Goal: Task Accomplishment & Management: Complete application form

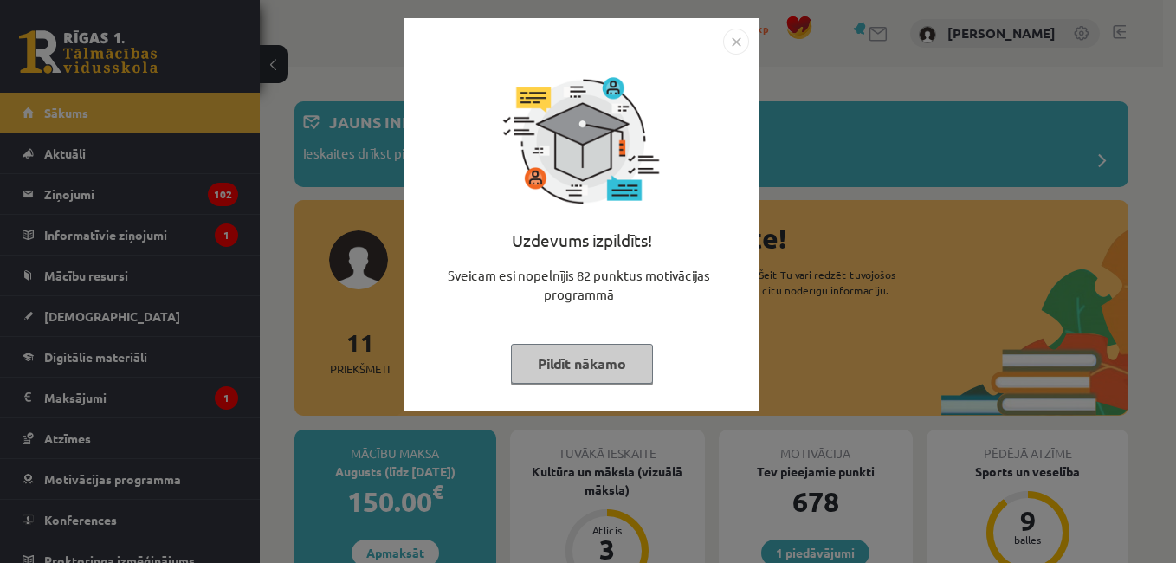
click at [725, 35] on img "Close" at bounding box center [736, 42] width 26 height 26
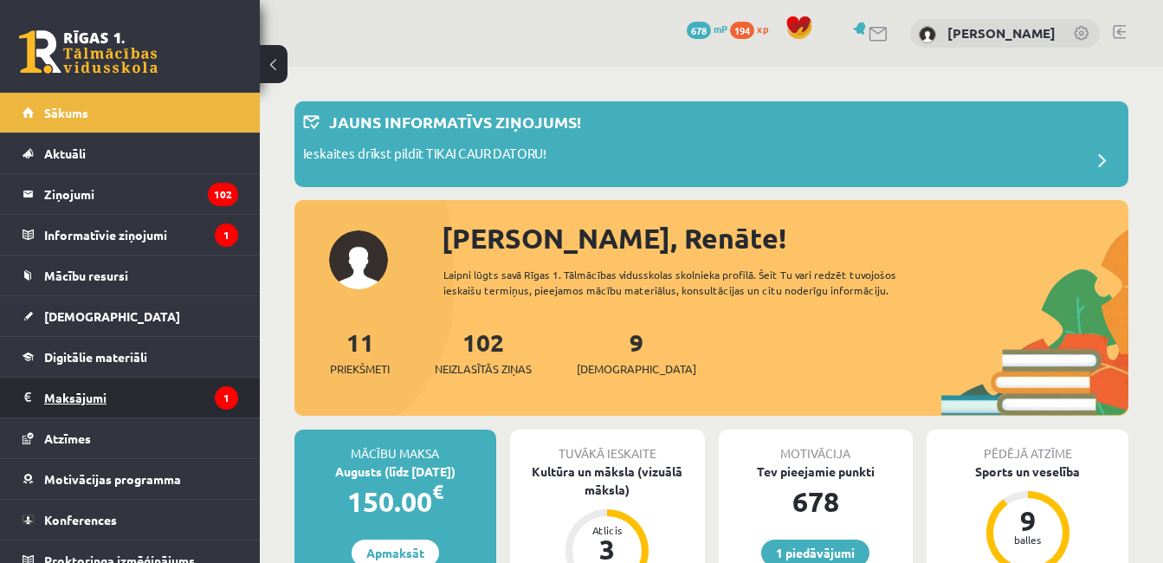
click at [203, 386] on legend "Maksājumi 1" at bounding box center [141, 397] width 194 height 40
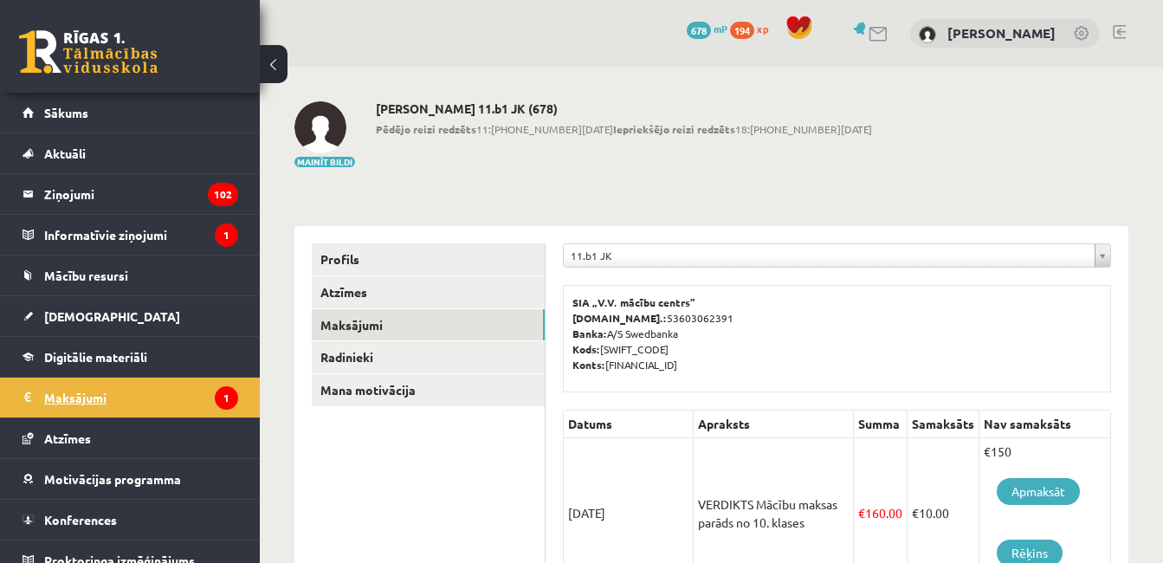
click at [203, 386] on legend "Maksājumi 1" at bounding box center [141, 397] width 194 height 40
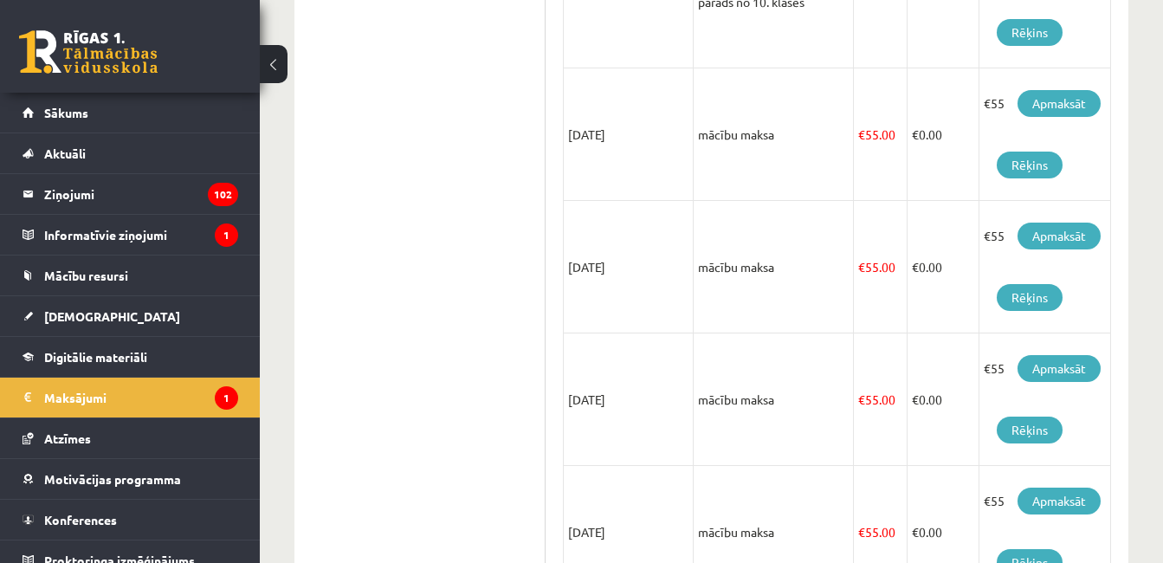
scroll to position [531, 0]
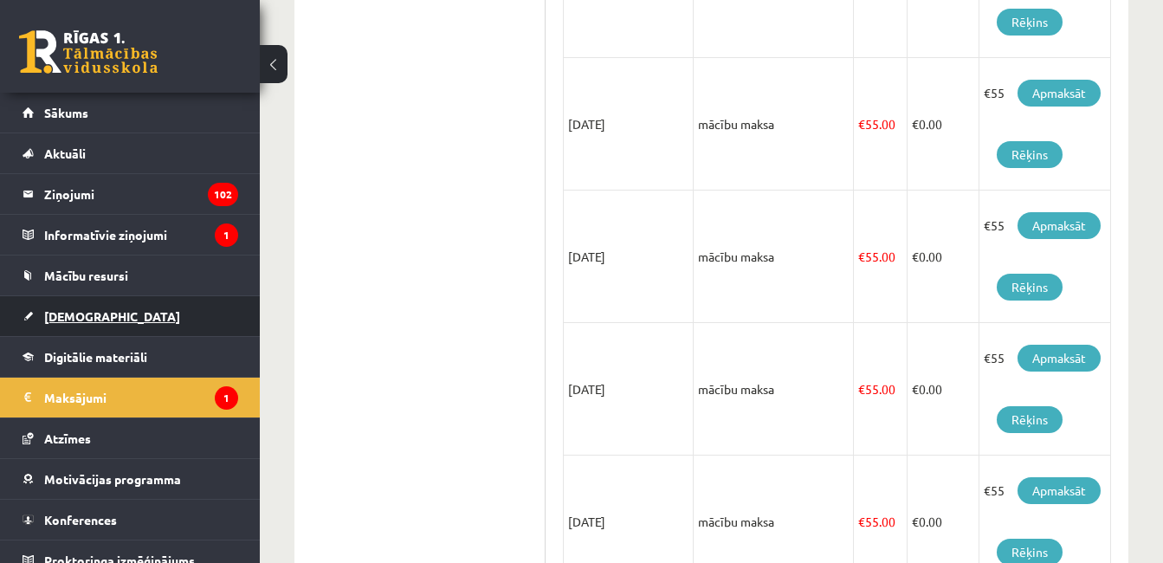
click at [100, 316] on link "[DEMOGRAPHIC_DATA]" at bounding box center [131, 316] width 216 height 40
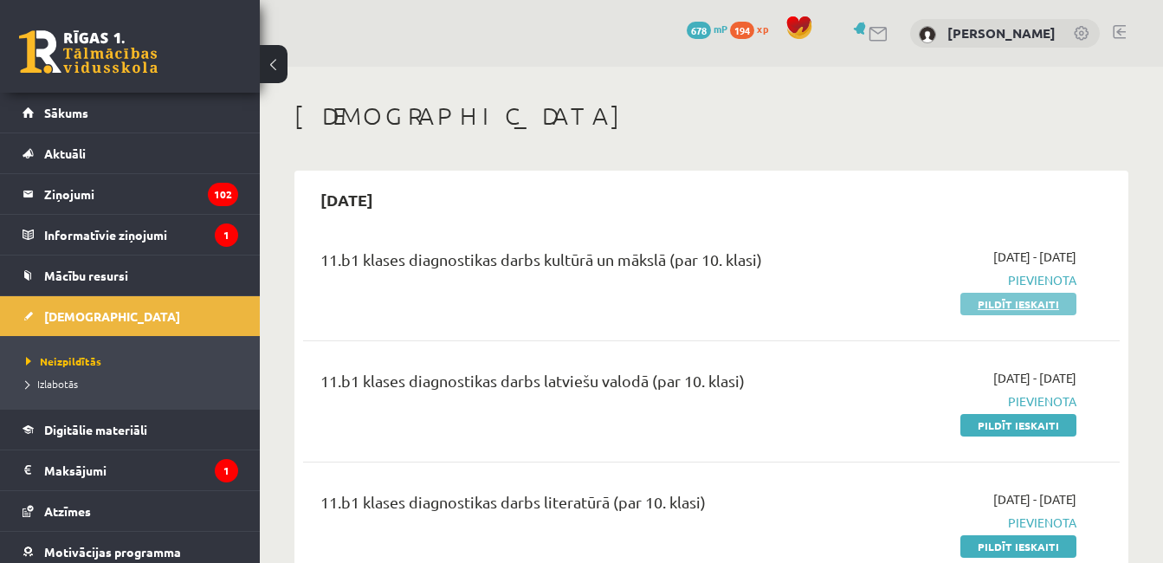
click at [1043, 300] on link "Pildīt ieskaiti" at bounding box center [1018, 304] width 116 height 23
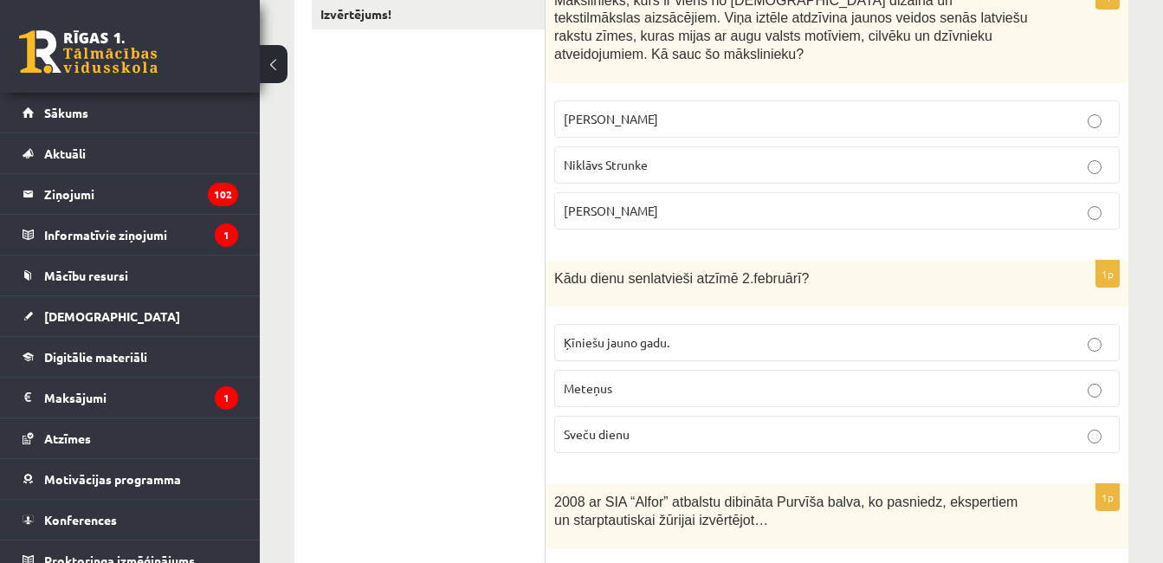
scroll to position [358, 0]
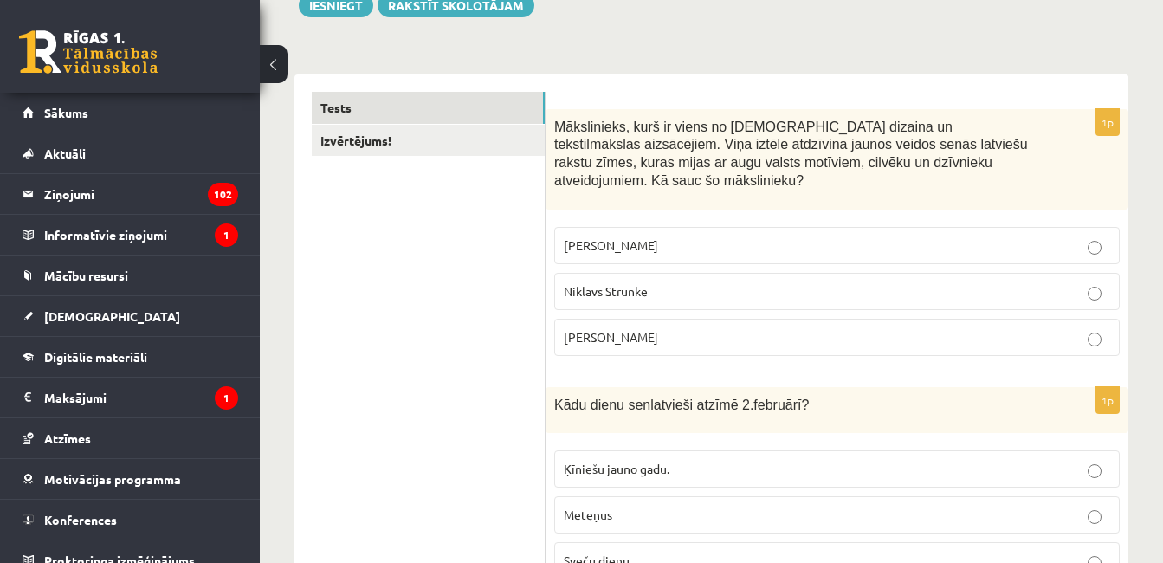
scroll to position [184, 0]
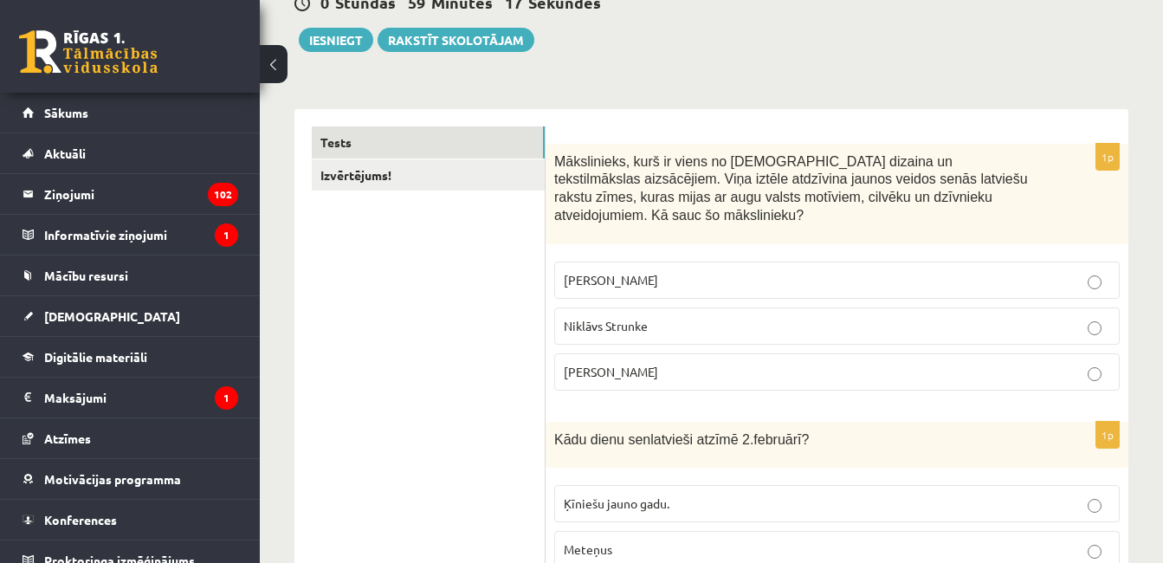
click at [970, 261] on label "Ansis Cīrulis" at bounding box center [836, 279] width 565 height 37
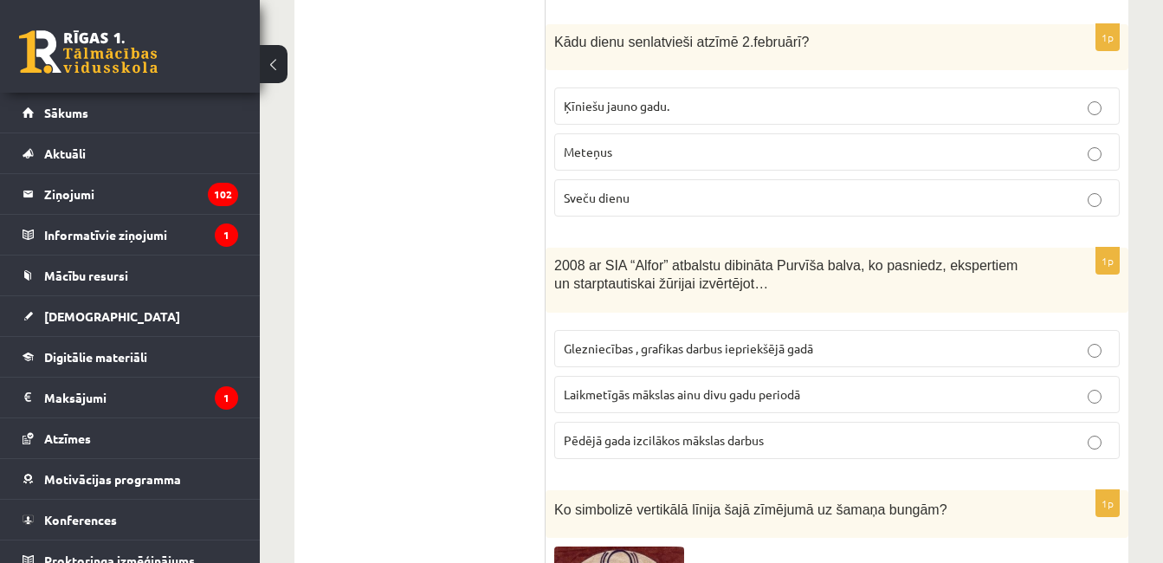
scroll to position [589, 0]
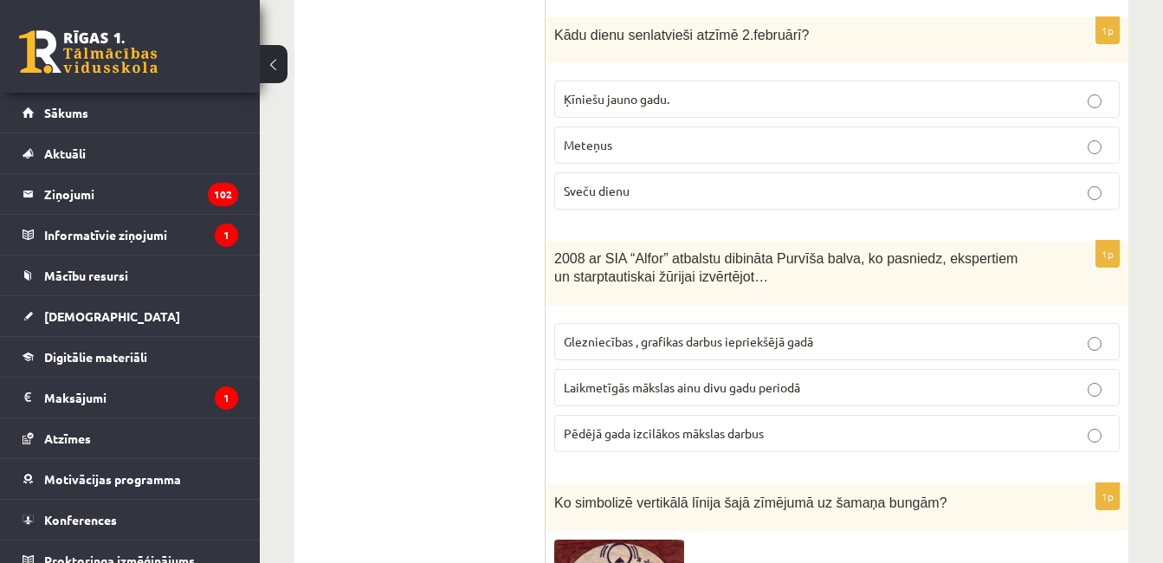
click at [1092, 497] on div "Ko simbolizē vertikālā līnija šajā zīmējumā uz šamaņa bungām?" at bounding box center [836, 507] width 583 height 48
click at [1021, 249] on p "2008 ar SIA “Alfor” atbalstu dibināta Purvīša balva, ko pasniedz, ekspertiem un…" at bounding box center [793, 266] width 479 height 35
click at [1010, 184] on label "Sveču dienu" at bounding box center [836, 190] width 565 height 37
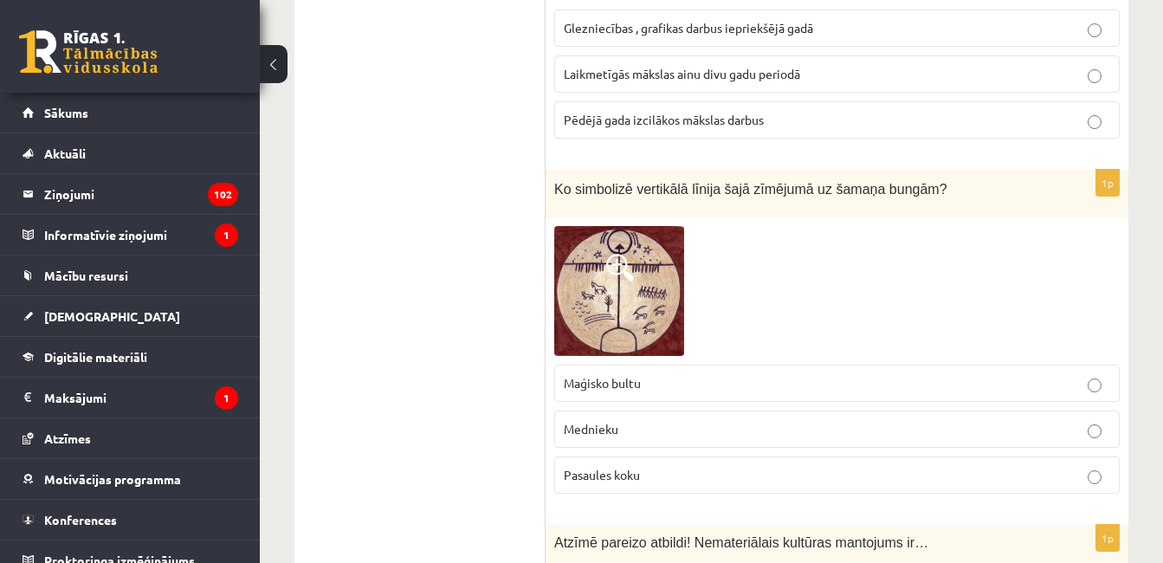
scroll to position [912, 0]
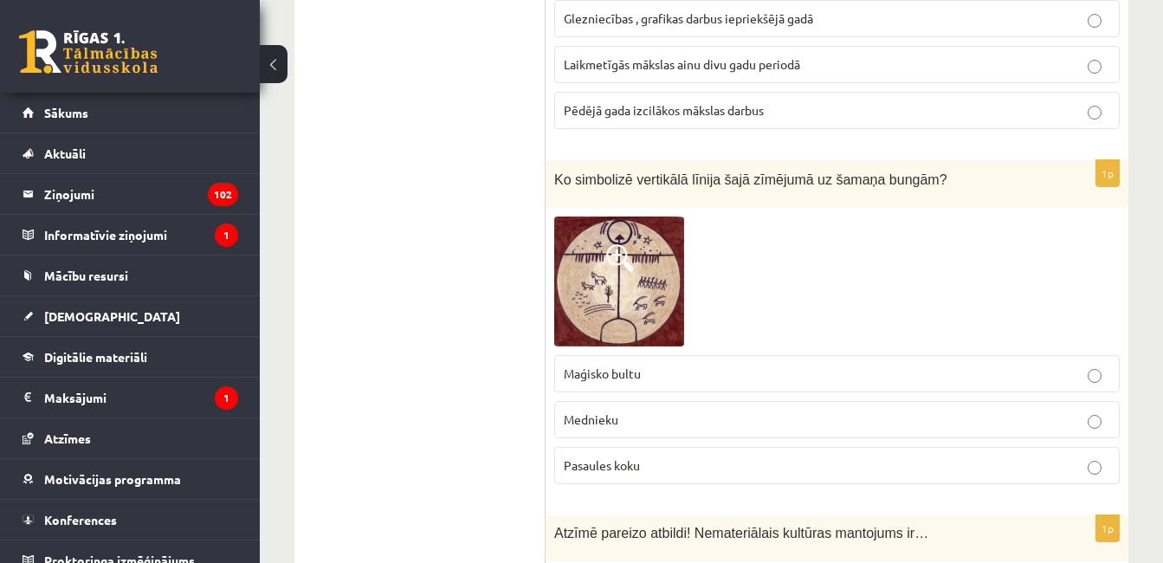
click at [1113, 474] on div "1p Ko simbolizē vertikālā līnija šajā zīmējumā uz šamaņa bungām? Maģisko bultu …" at bounding box center [836, 329] width 583 height 338
click at [1061, 101] on p "Pēdējā gada izcilākos mākslas darbus" at bounding box center [837, 110] width 546 height 18
click at [764, 456] on p "Pasaules koku" at bounding box center [837, 465] width 546 height 18
click at [755, 456] on p "Pasaules koku" at bounding box center [837, 465] width 546 height 18
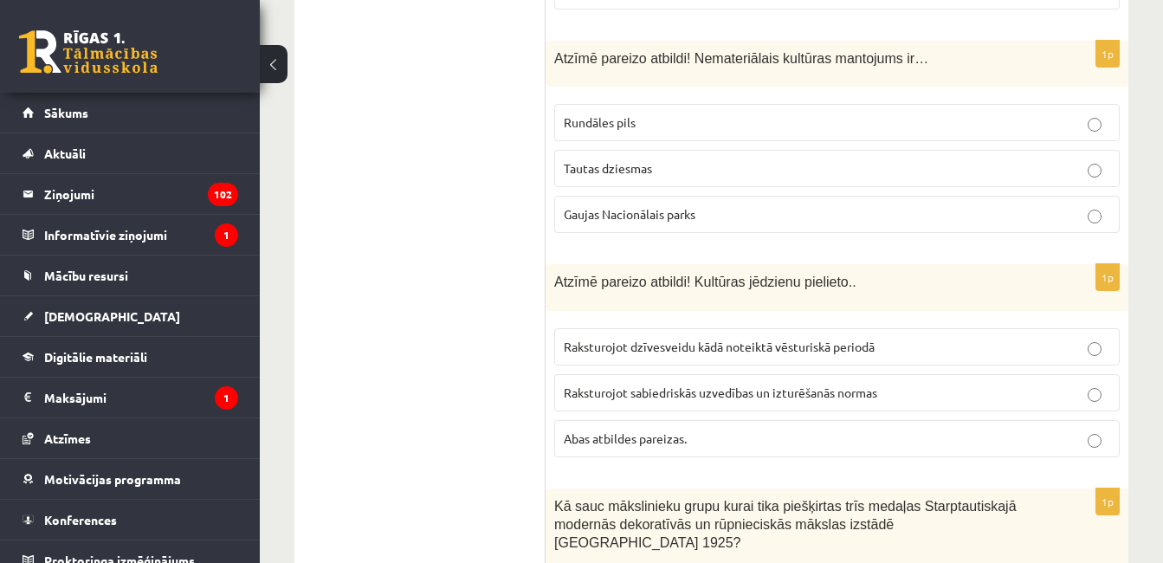
scroll to position [1396, 0]
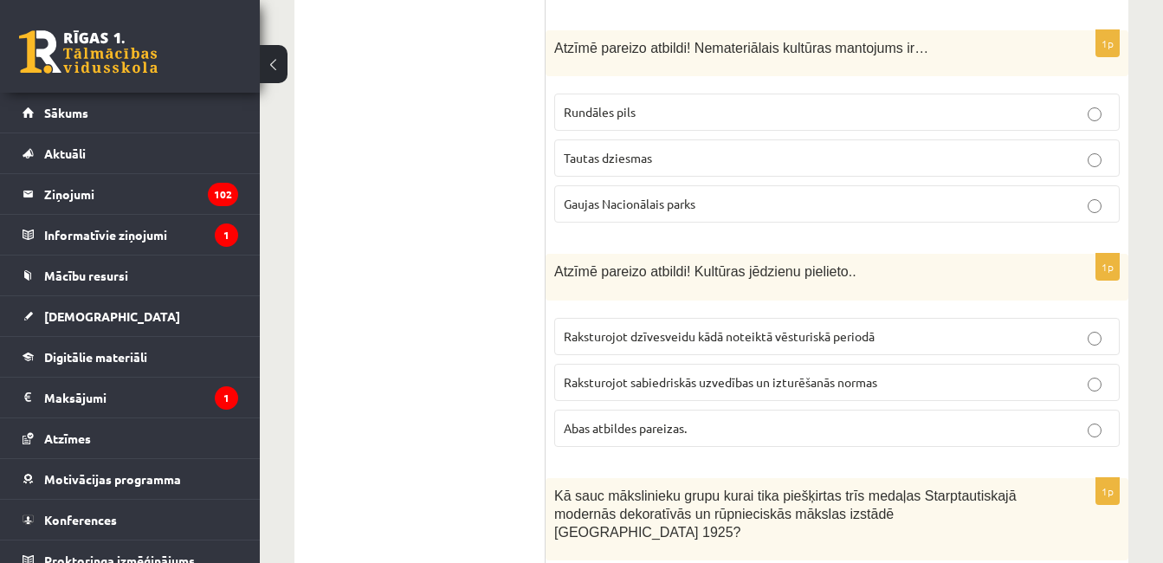
click at [940, 195] on p "Gaujas Nacionālais parks" at bounding box center [837, 204] width 546 height 18
click at [937, 158] on label "Tautas dziesmas" at bounding box center [836, 157] width 565 height 37
click at [925, 419] on p "Abas atbildes pareizas." at bounding box center [837, 428] width 546 height 18
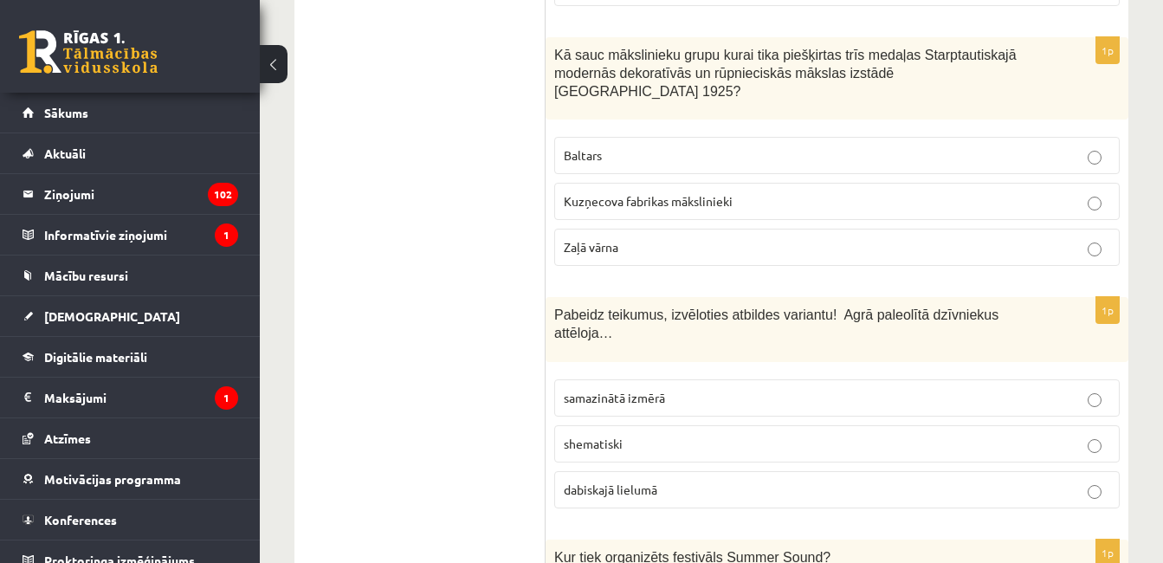
scroll to position [1846, 0]
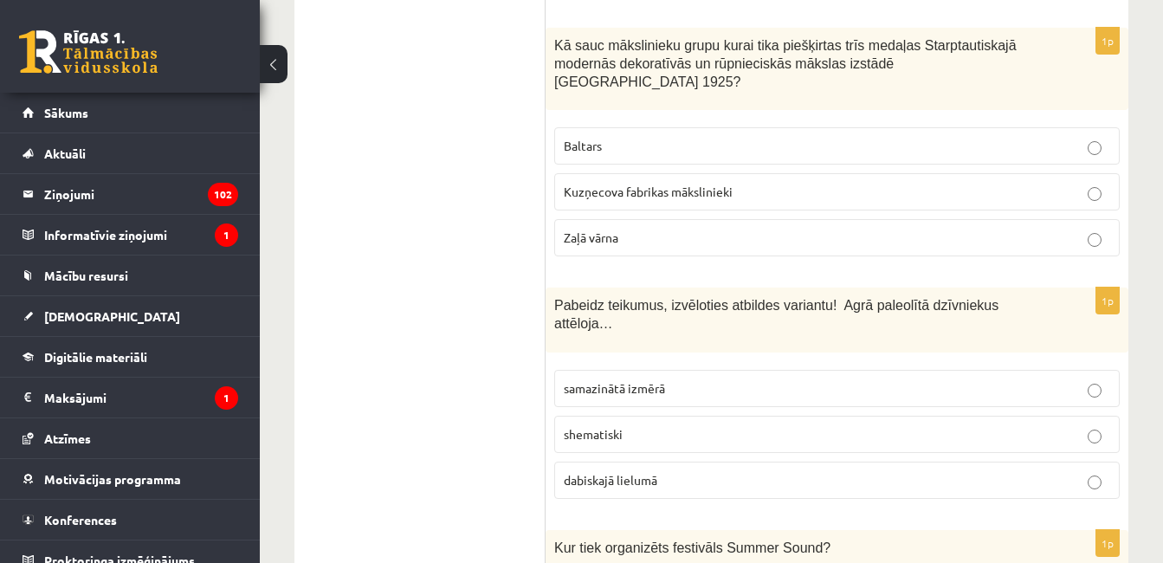
click at [822, 183] on p "Kuzņecova fabrikas mākslinieki" at bounding box center [837, 192] width 546 height 18
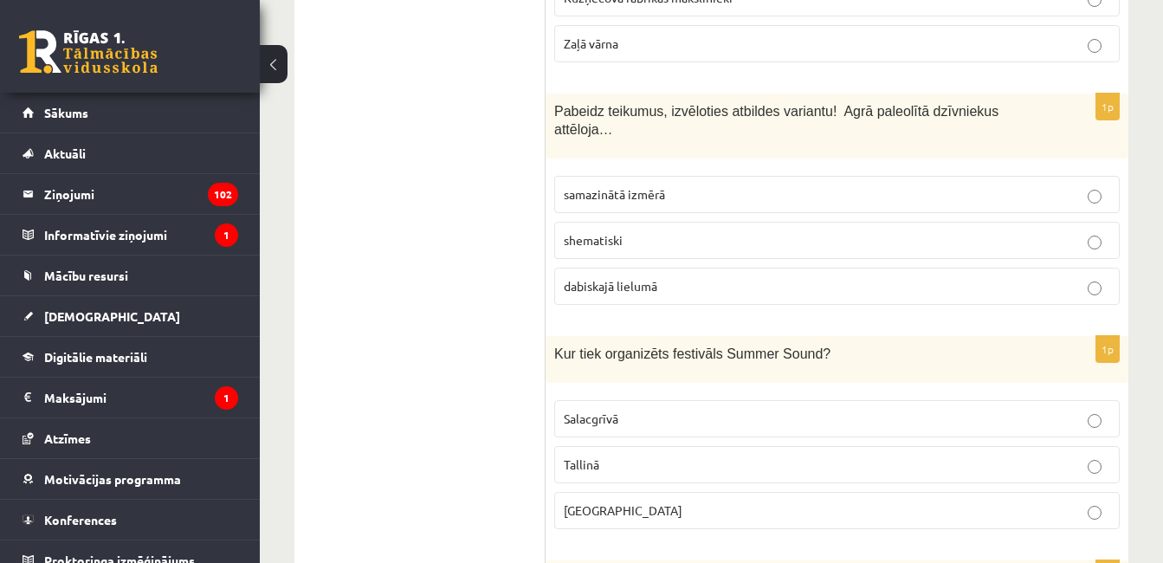
scroll to position [2066, 0]
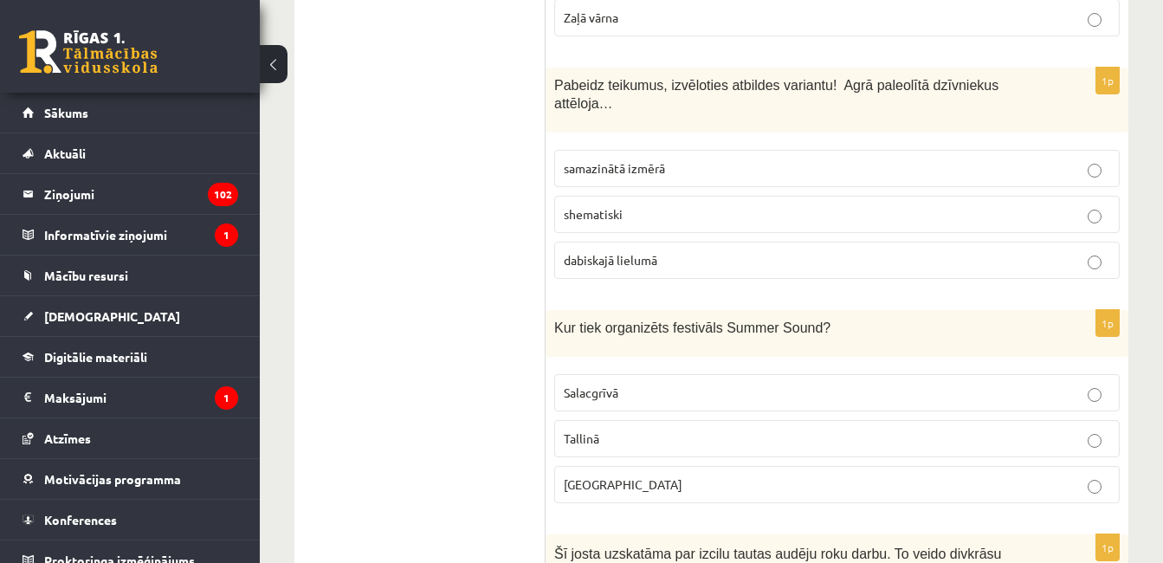
click at [1098, 533] on p "1p" at bounding box center [1107, 547] width 24 height 28
click at [1069, 196] on label "shematiski" at bounding box center [836, 214] width 565 height 37
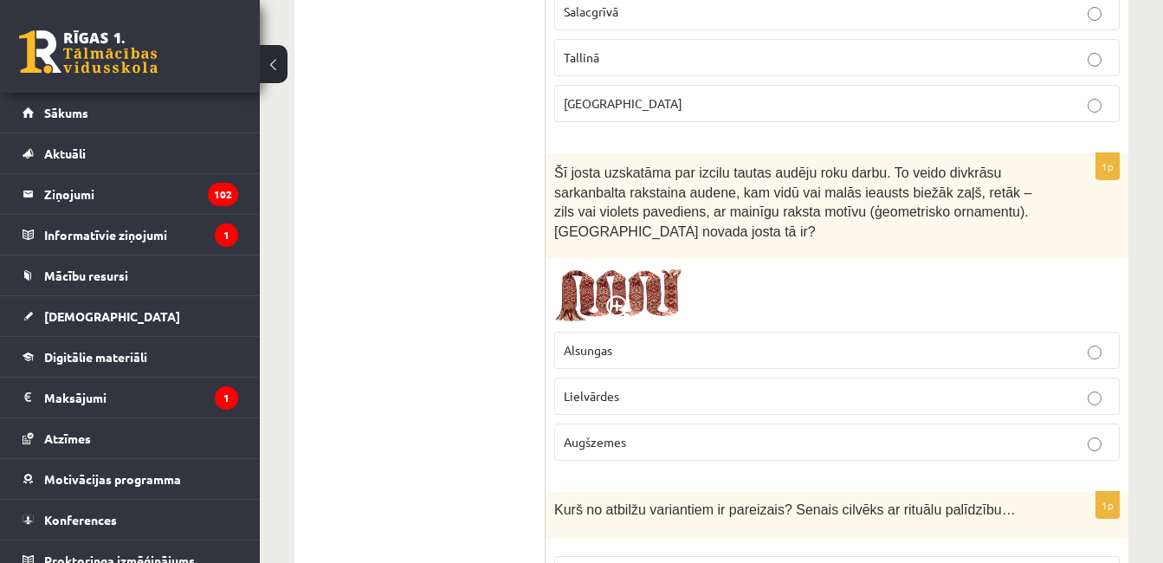
scroll to position [2482, 0]
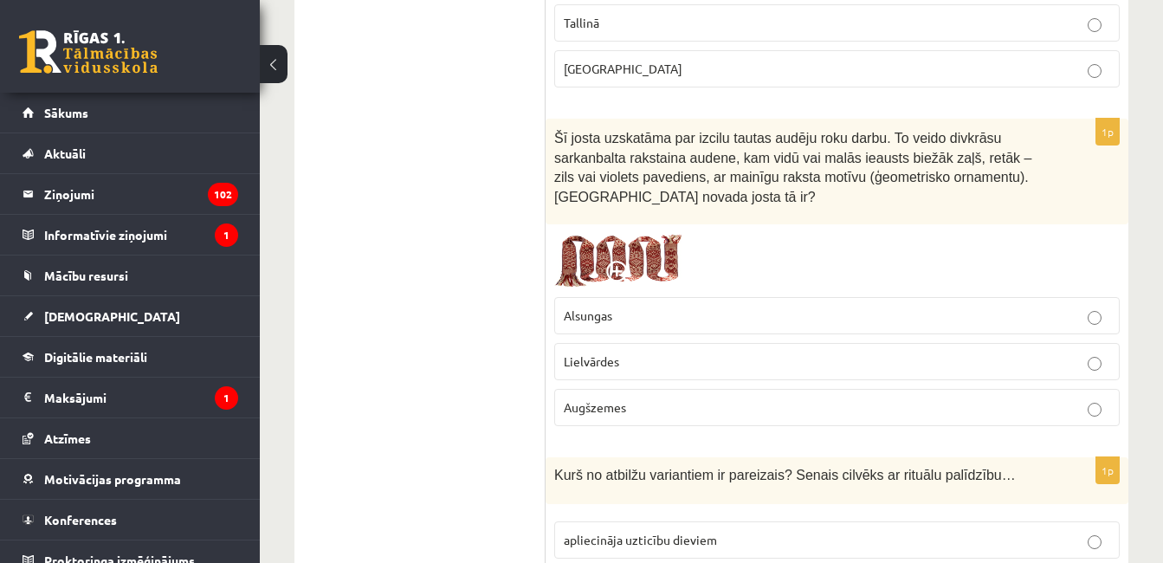
click at [904, 352] on p "Lielvārdes" at bounding box center [837, 361] width 546 height 18
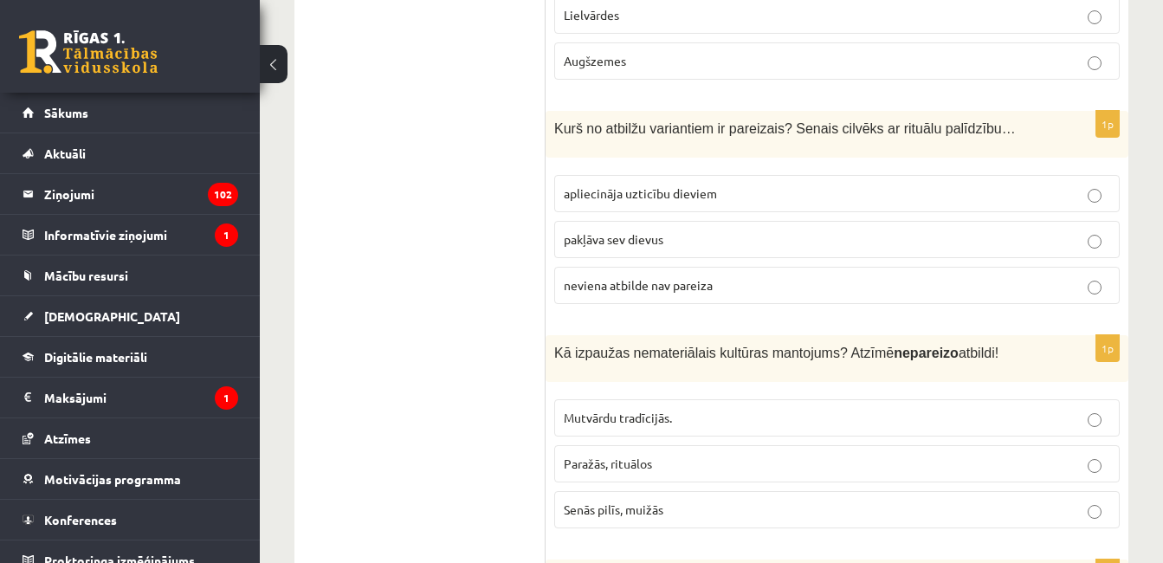
scroll to position [2863, 0]
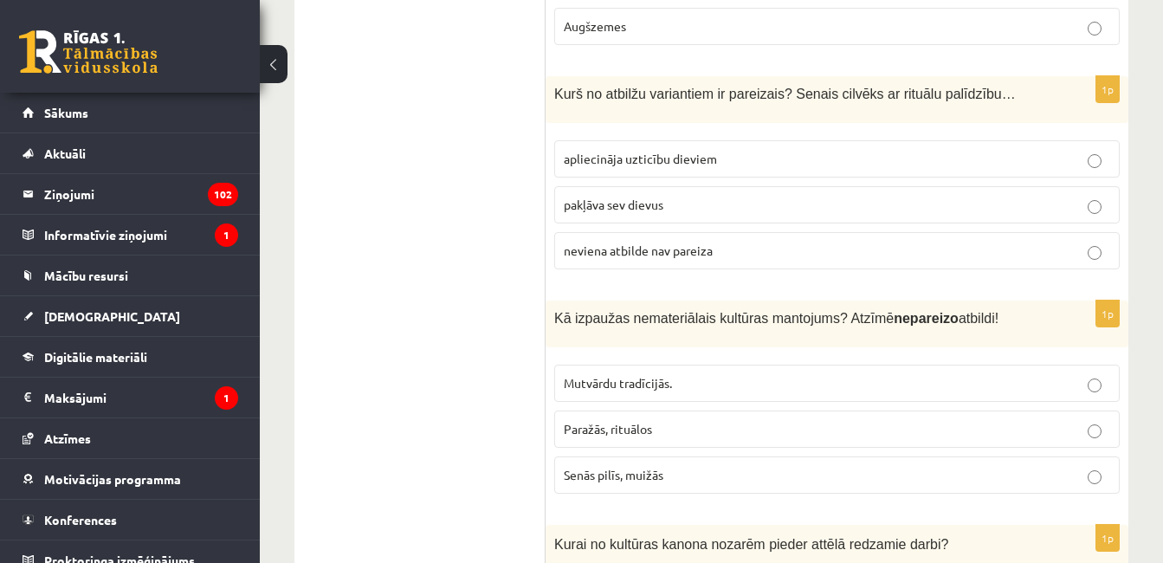
click at [980, 150] on p "apliecināja uzticību dieviem" at bounding box center [837, 159] width 546 height 18
click at [920, 466] on p "Senās pilīs, muižās" at bounding box center [837, 475] width 546 height 18
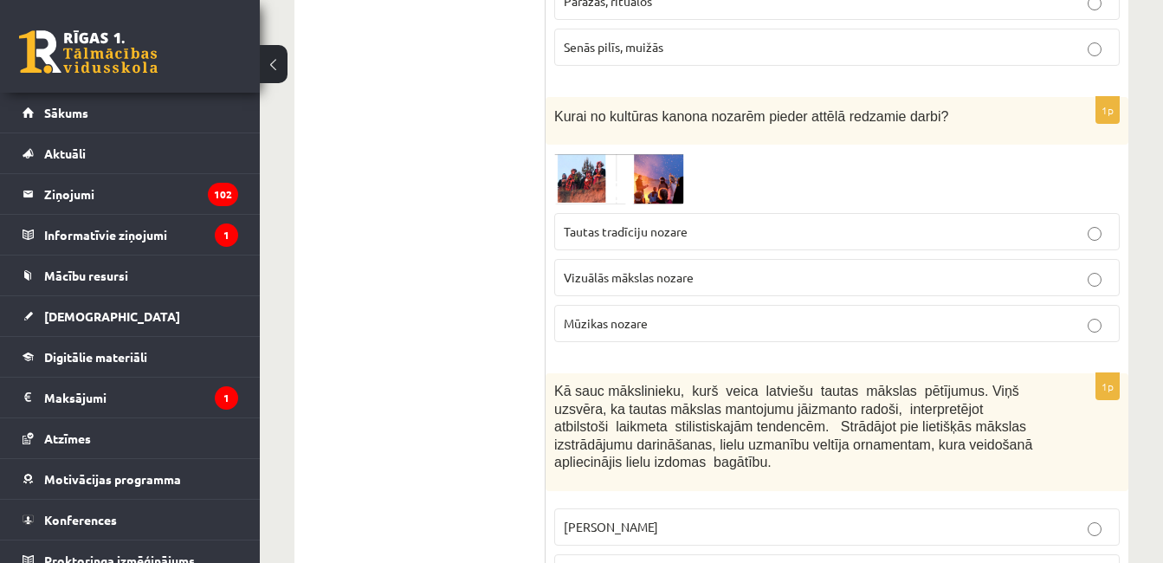
scroll to position [3301, 0]
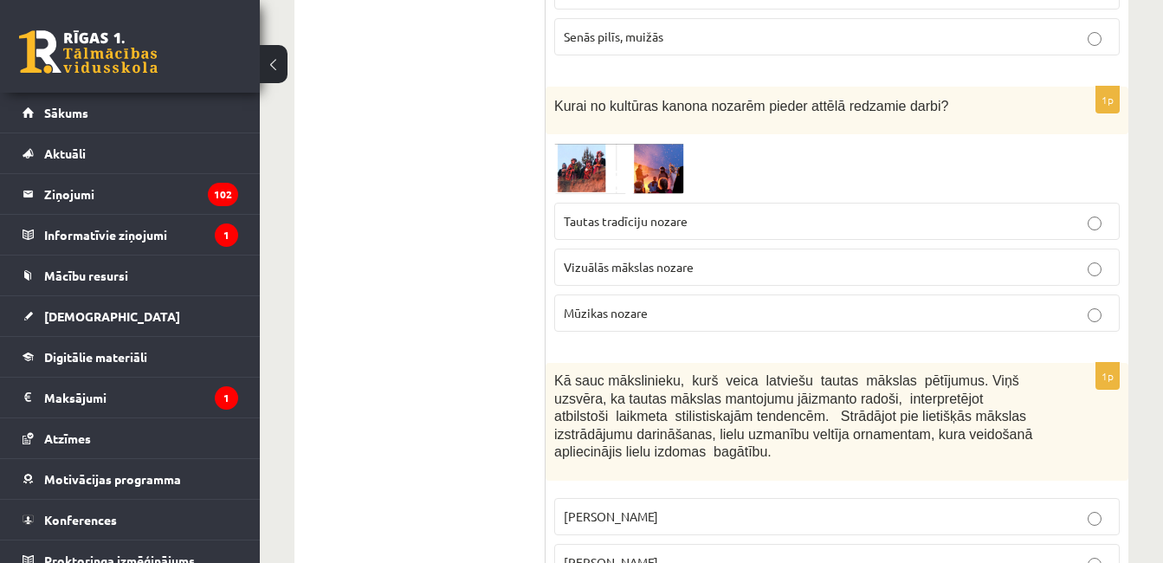
click at [980, 507] on p "Ansis Cīrulis" at bounding box center [837, 516] width 546 height 18
click at [905, 203] on label "Tautas tradīciju nozare" at bounding box center [836, 221] width 565 height 37
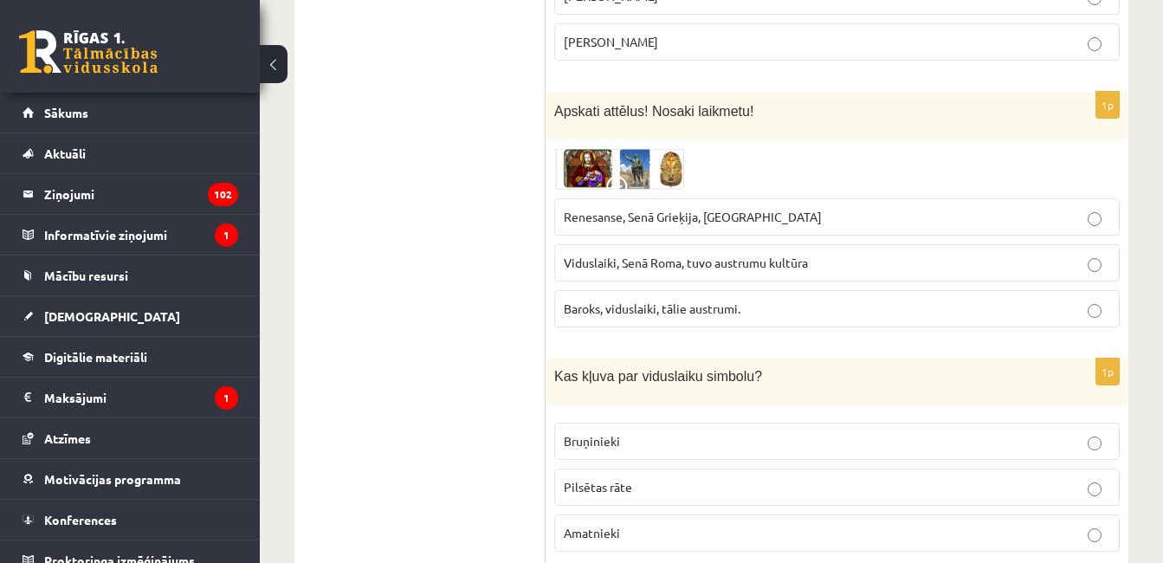
scroll to position [3902, 0]
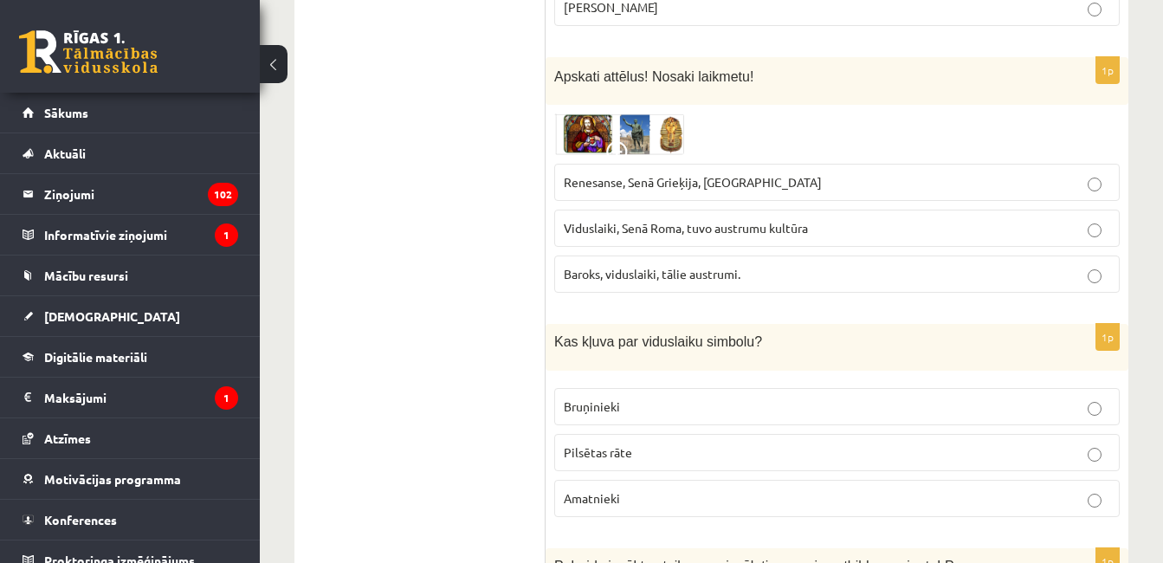
click at [851, 209] on label "Viduslaiki, Senā Roma, tuvo austrumu kultūra" at bounding box center [836, 227] width 565 height 37
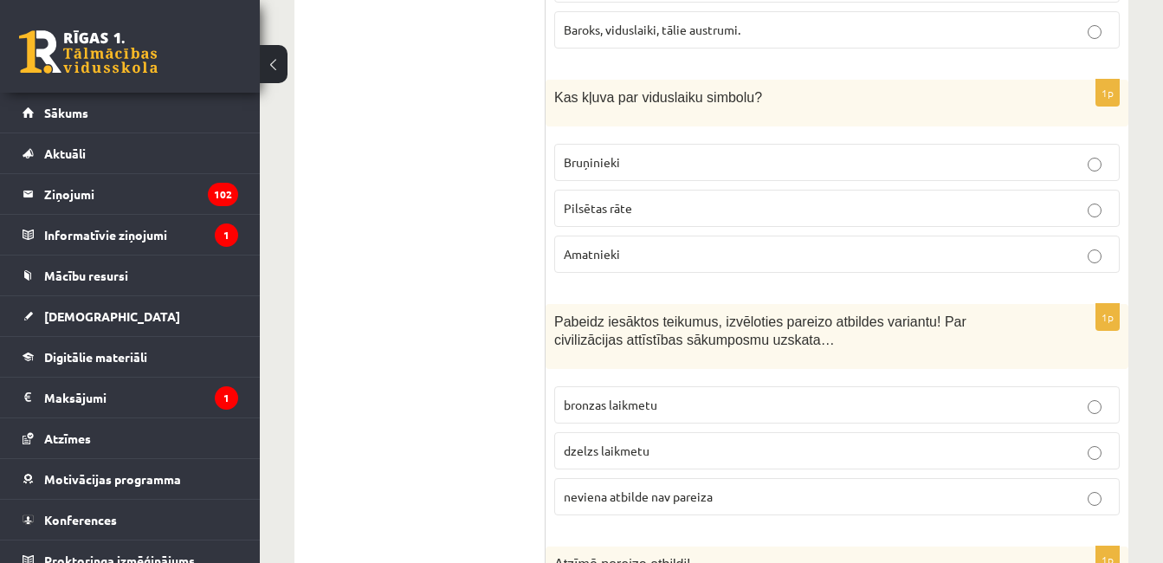
scroll to position [4155, 0]
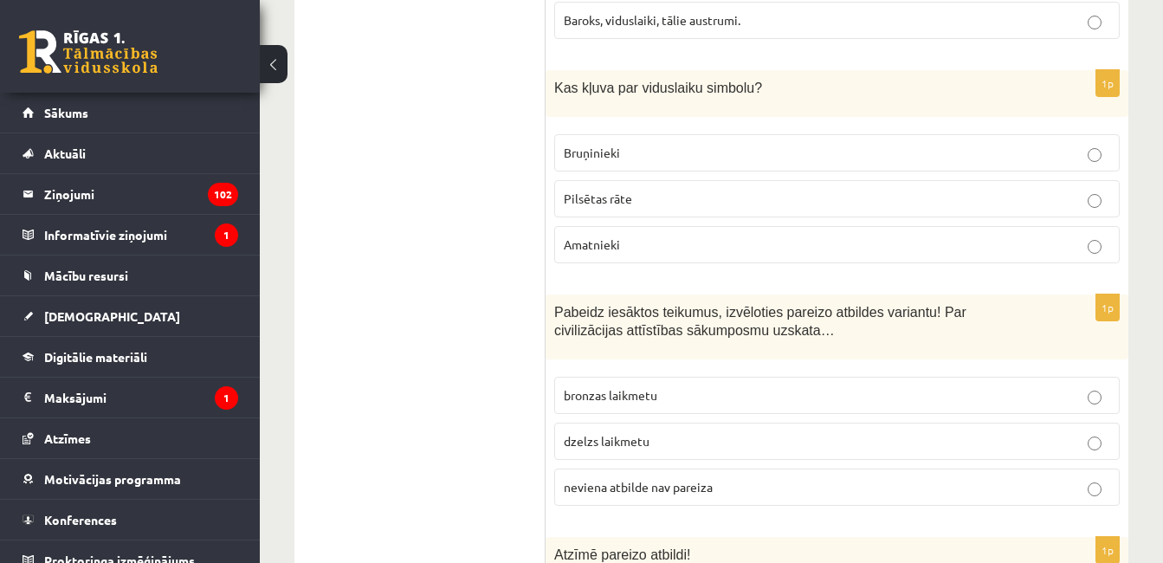
click at [1003, 144] on p "Bruņinieki" at bounding box center [837, 153] width 546 height 18
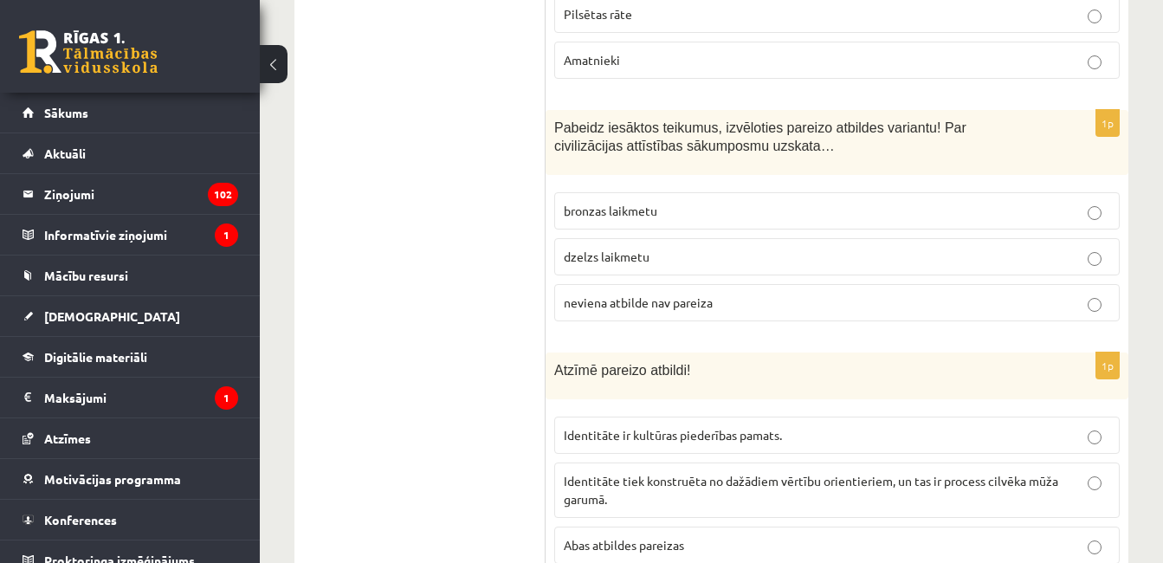
scroll to position [4374, 0]
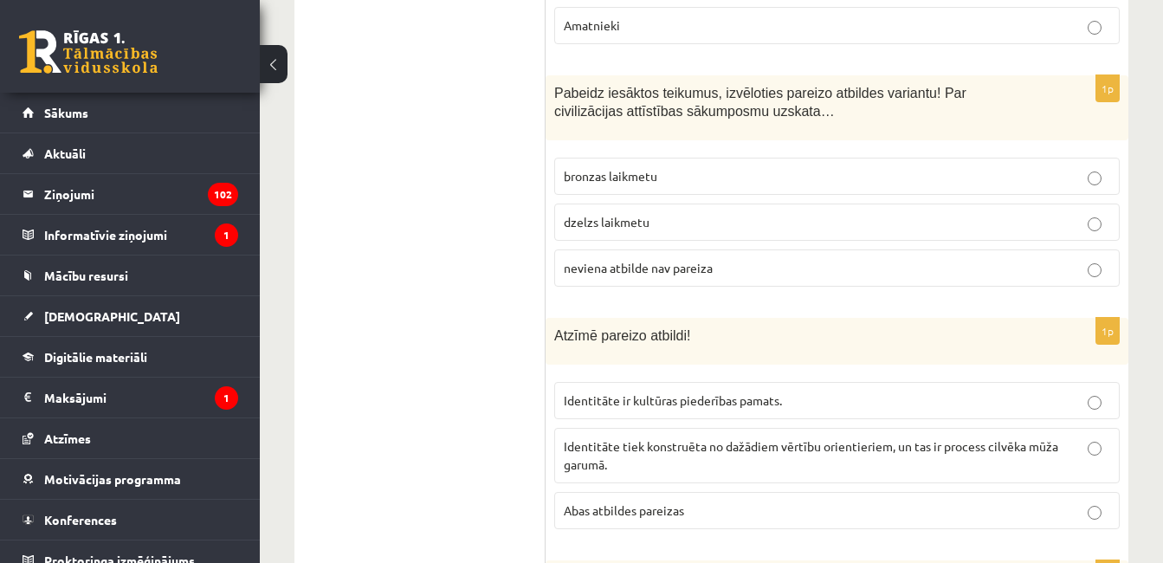
click at [990, 167] on p "bronzas laikmetu" at bounding box center [837, 176] width 546 height 18
click at [835, 492] on label "Abas atbildes pareizas" at bounding box center [836, 510] width 565 height 37
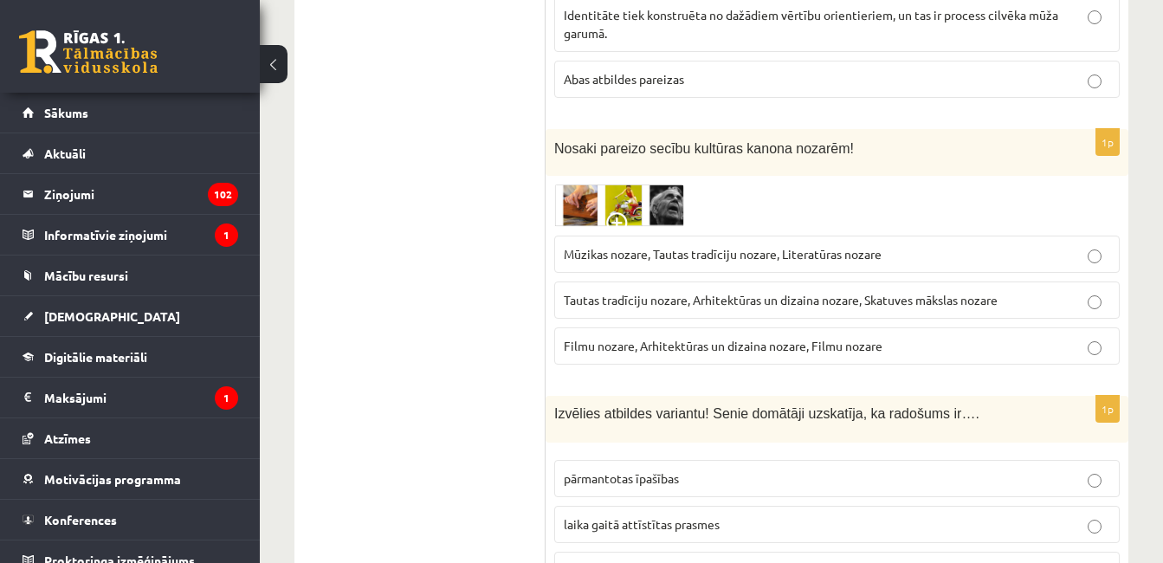
scroll to position [4824, 0]
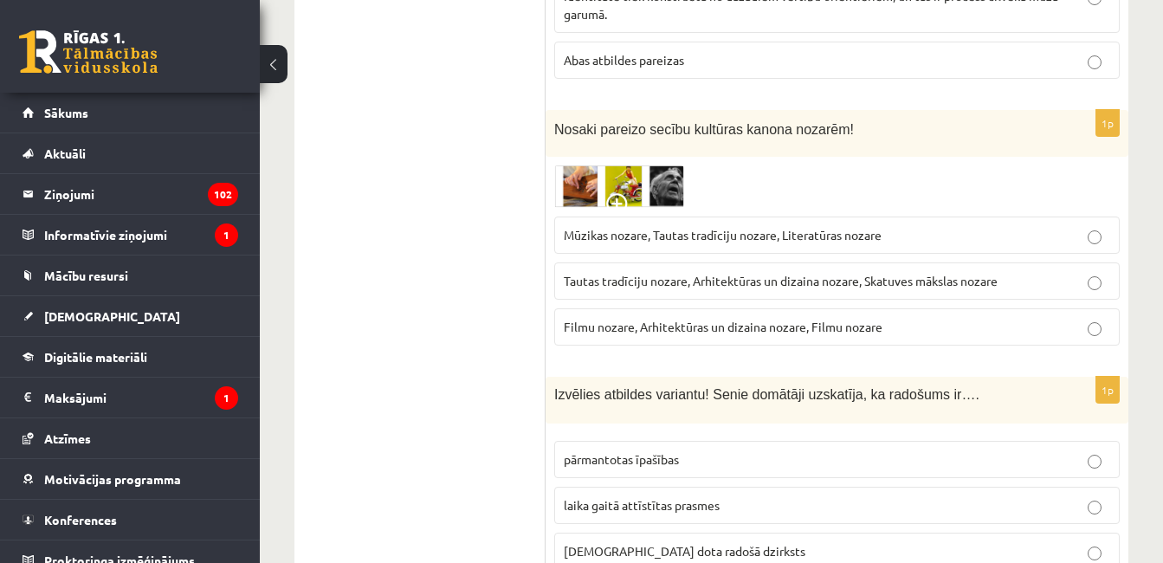
click at [839, 226] on p "Mūzikas nozare, Tautas tradīciju nozare, Literatūras nozare" at bounding box center [837, 235] width 546 height 18
click at [610, 193] on span at bounding box center [620, 207] width 28 height 28
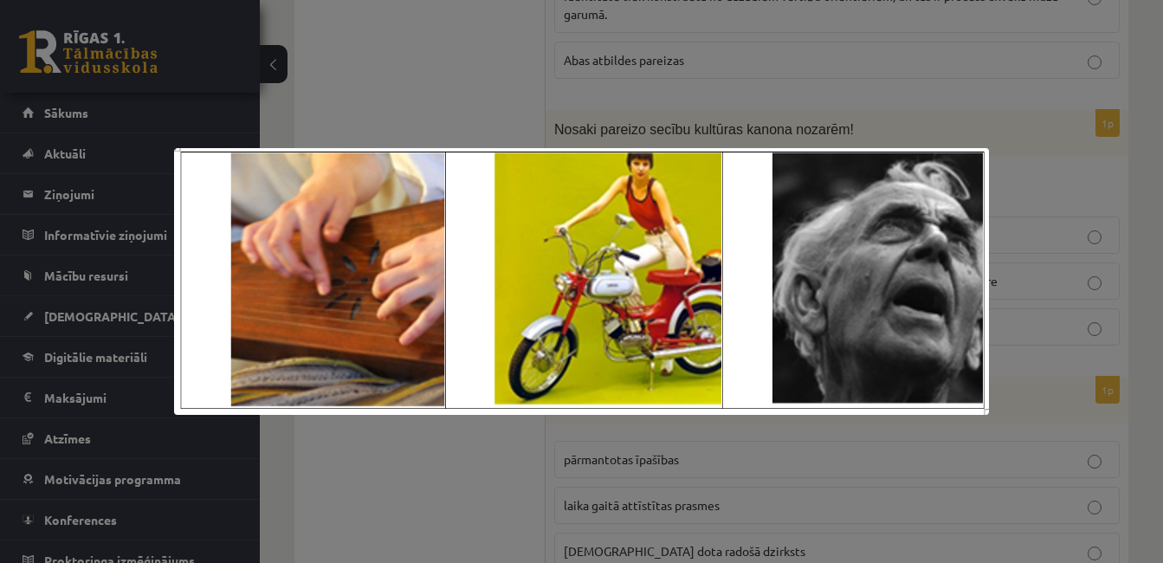
click at [648, 116] on div at bounding box center [581, 281] width 1163 height 563
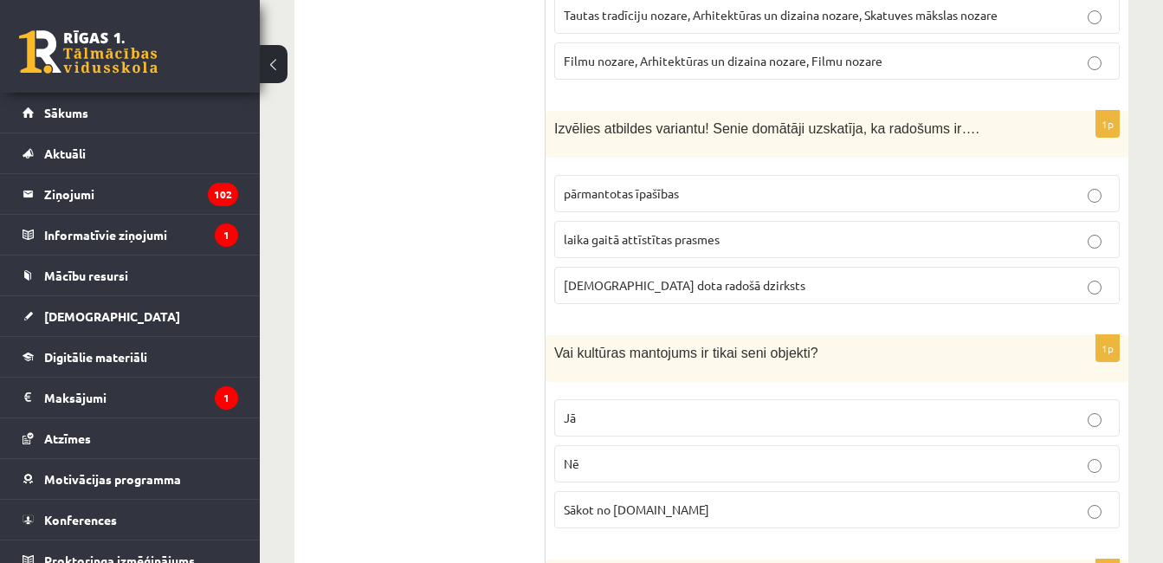
scroll to position [5125, 0]
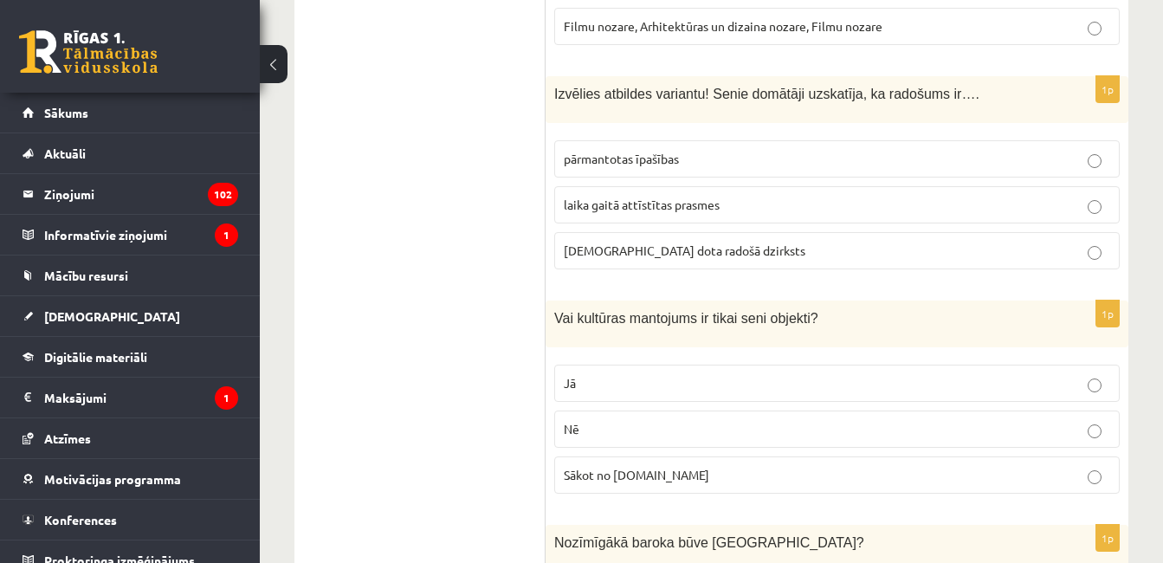
click at [983, 242] on p "dieva dota radošā dzirksts" at bounding box center [837, 251] width 546 height 18
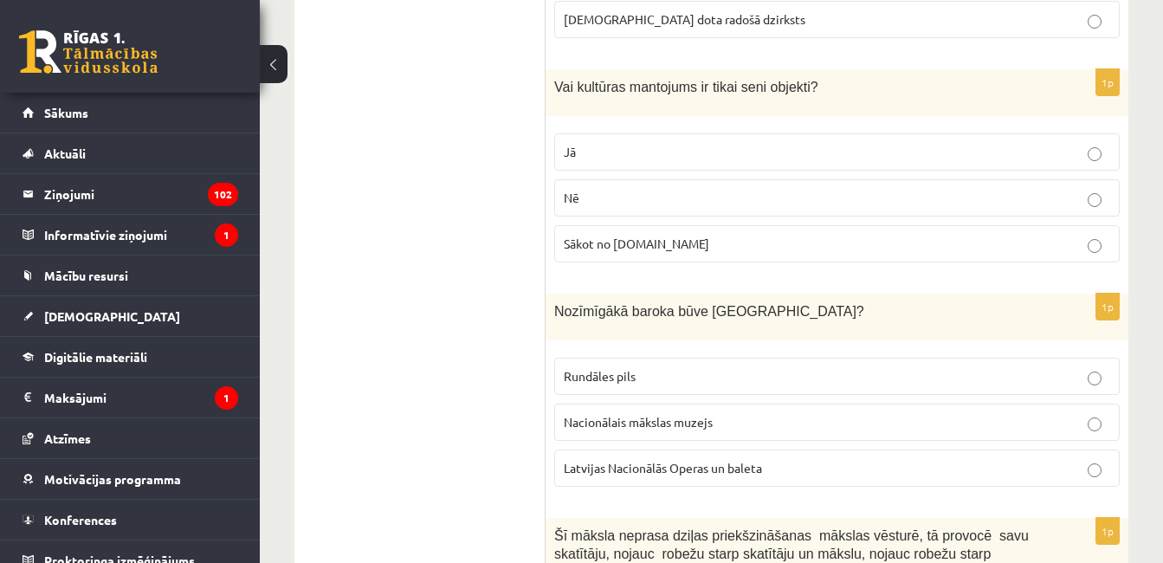
scroll to position [5367, 0]
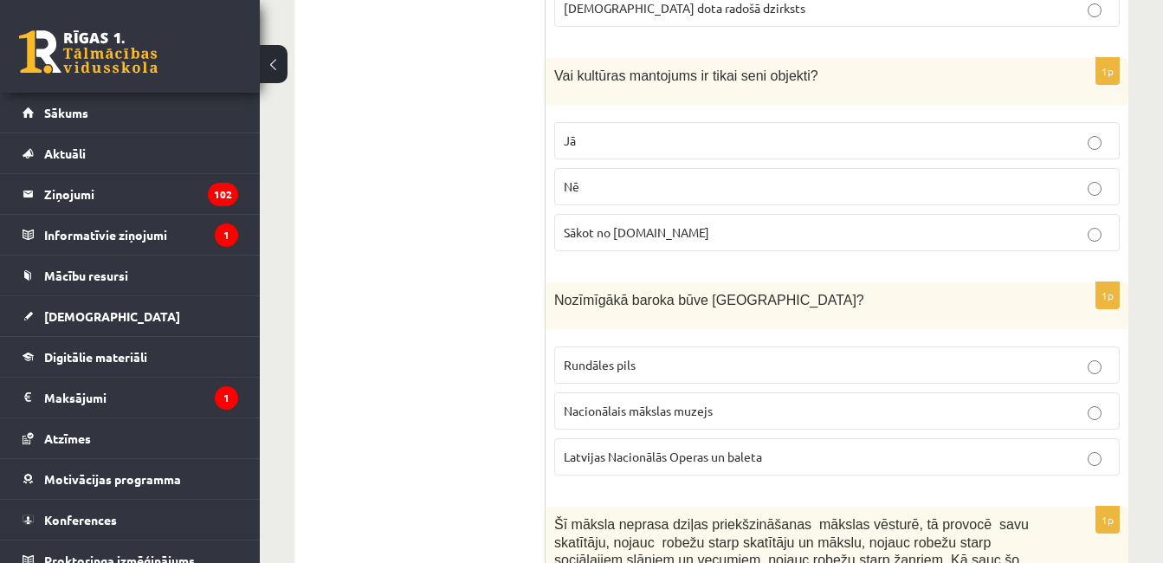
click at [699, 177] on p "Nē" at bounding box center [837, 186] width 546 height 18
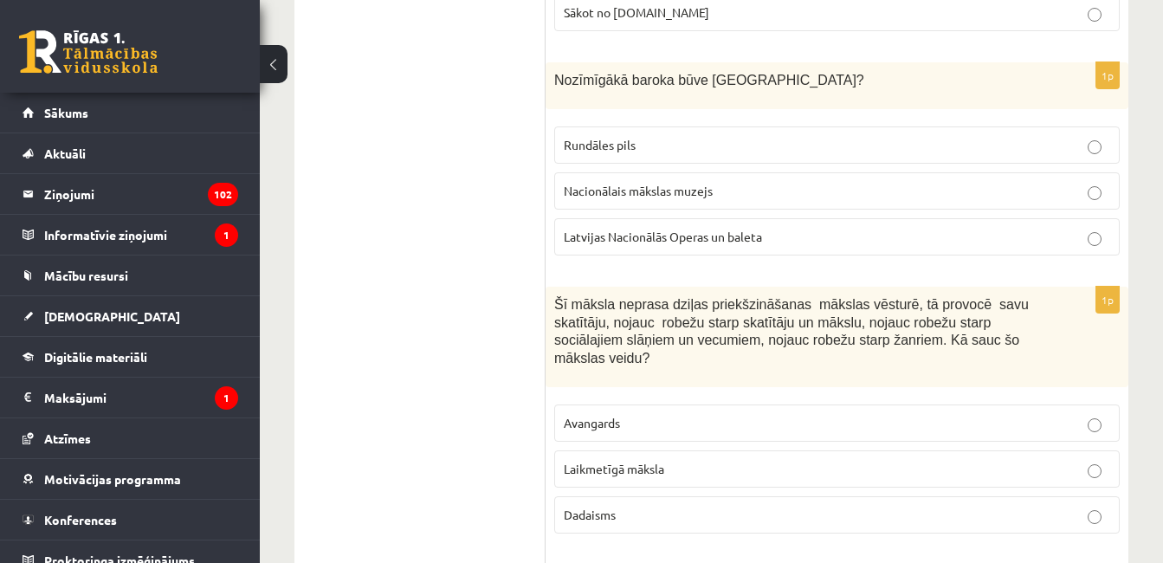
scroll to position [5575, 0]
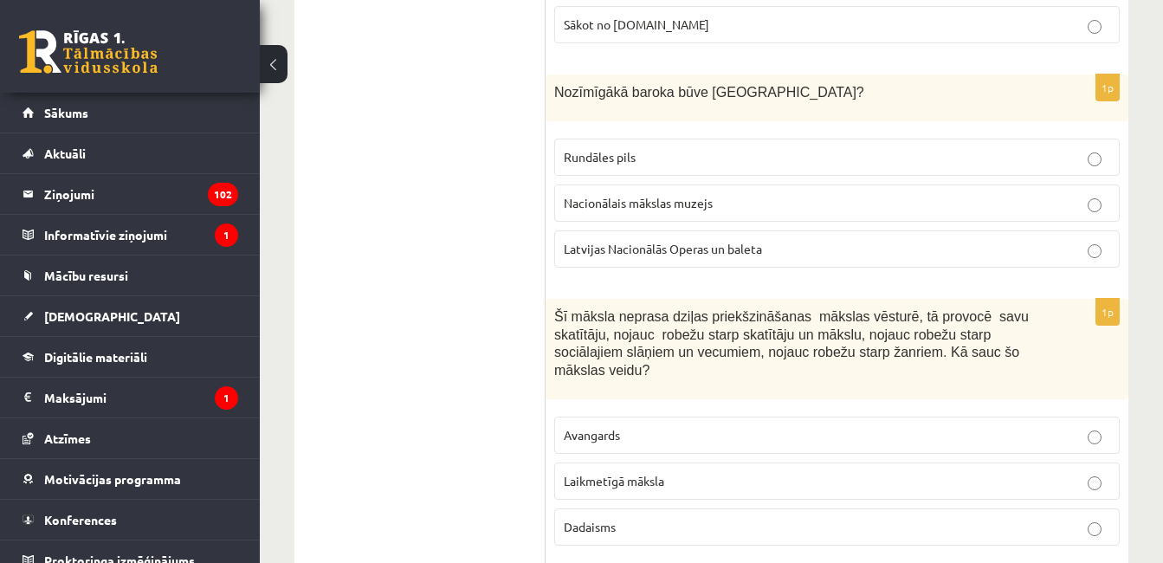
click at [931, 408] on fieldset "Avangards Laikmetīgā māksla Dadaisms" at bounding box center [836, 479] width 565 height 143
click at [933, 416] on label "Avangards" at bounding box center [836, 434] width 565 height 37
click at [1058, 139] on label "Rundāles pils" at bounding box center [836, 157] width 565 height 37
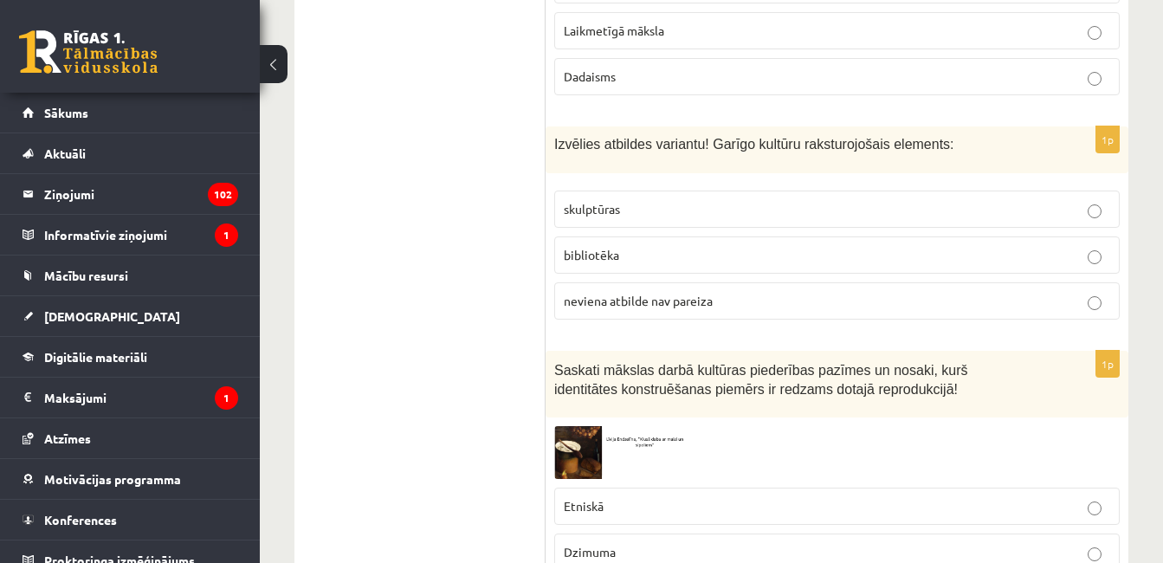
scroll to position [6060, 0]
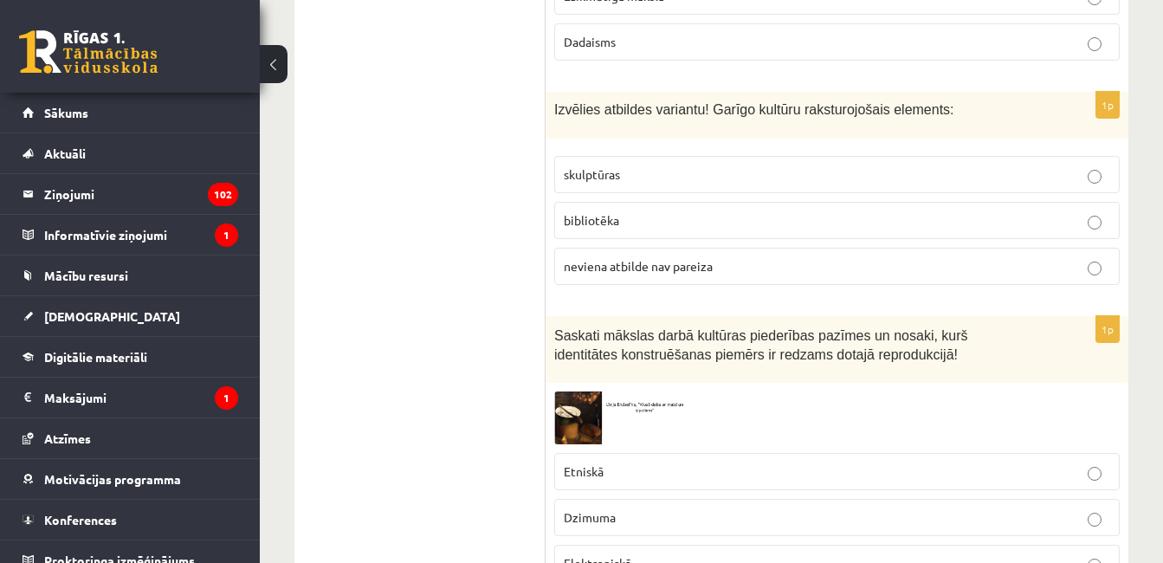
click at [1082, 156] on label "skulptūras" at bounding box center [836, 174] width 565 height 37
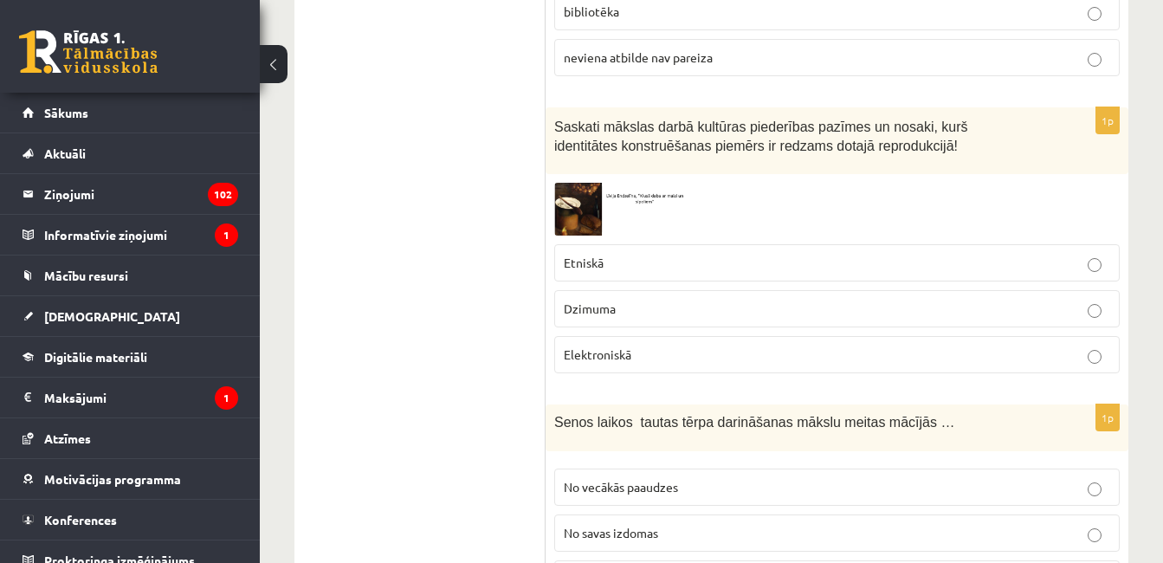
scroll to position [6279, 0]
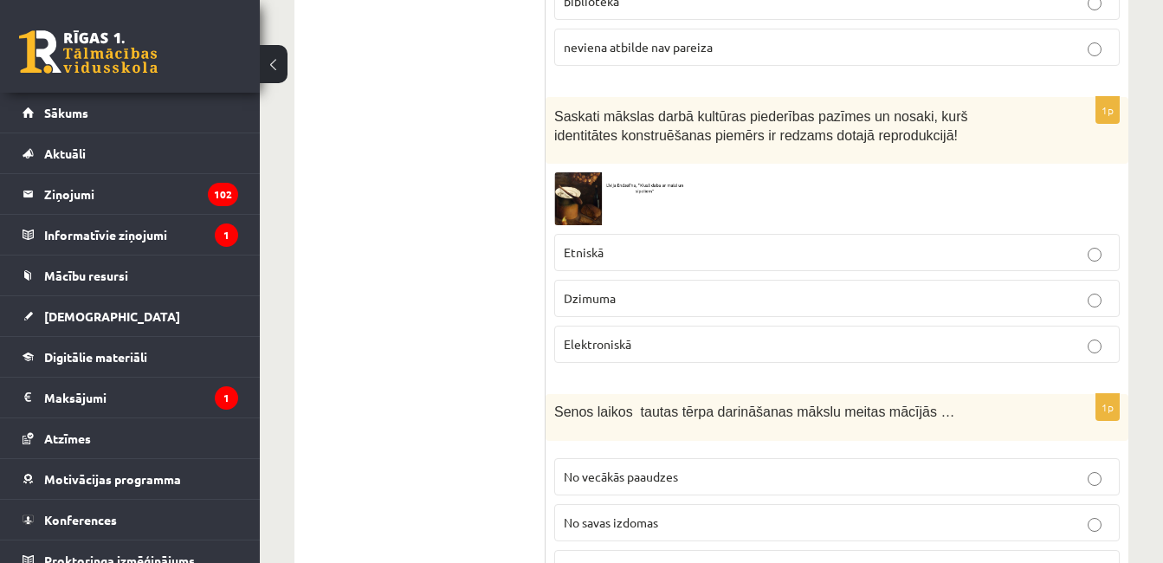
click at [853, 550] on label "No citiem novadiem" at bounding box center [836, 568] width 565 height 37
click at [586, 172] on img at bounding box center [619, 198] width 130 height 53
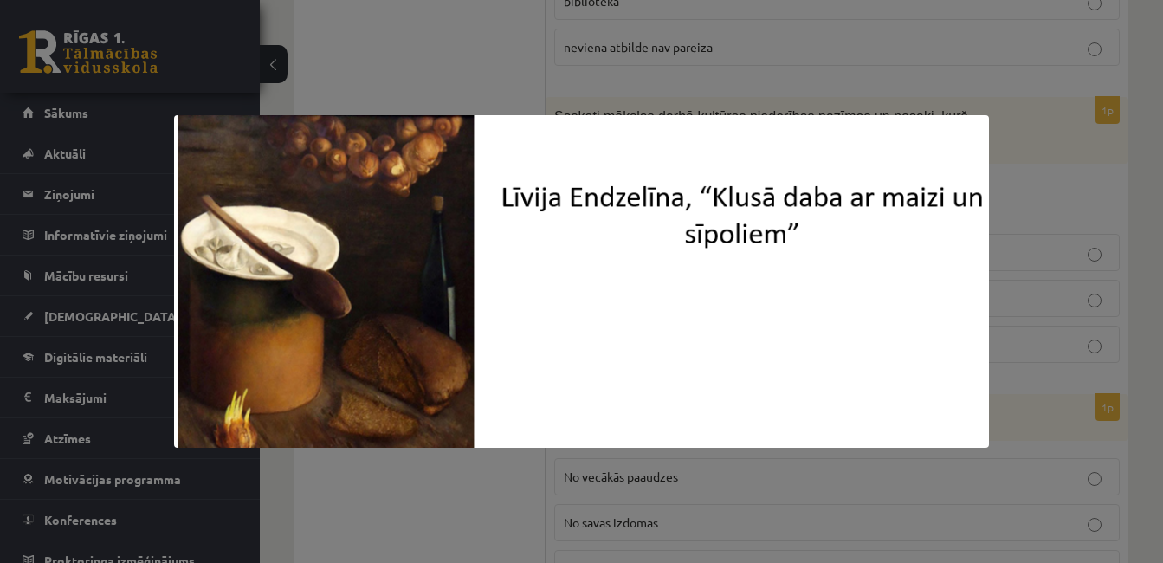
click at [981, 93] on div at bounding box center [581, 281] width 1163 height 563
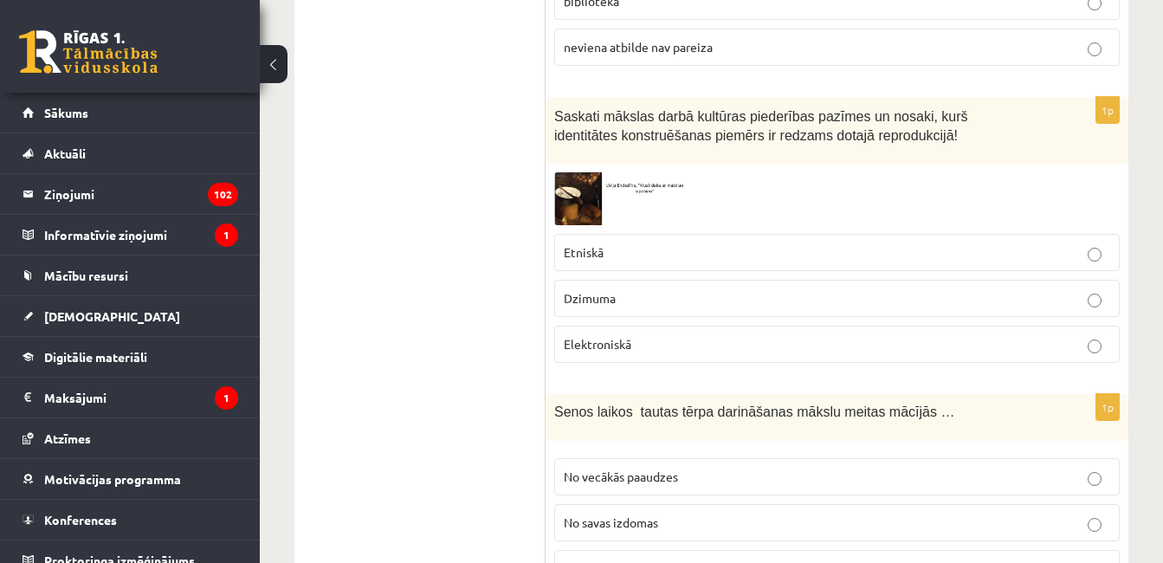
click at [981, 97] on div "1p Saskati mākslas darbā kultūras piederības pazīmes un nosaki, kurš identitāte…" at bounding box center [836, 237] width 583 height 280
click at [770, 243] on p "Etniskā" at bounding box center [837, 252] width 546 height 18
click at [1103, 530] on div "1p Senos laikos tautas tērpa darināšanas mākslu meitas mācījās … No vecākās paa…" at bounding box center [836, 497] width 583 height 207
click at [1096, 550] on label "No citiem novadiem" at bounding box center [836, 568] width 565 height 37
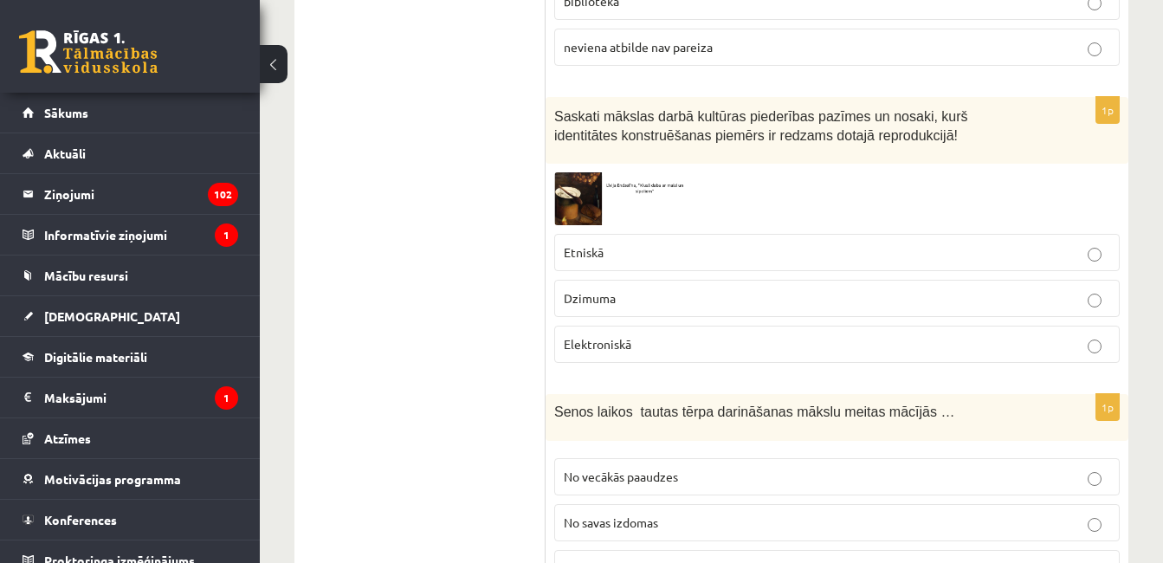
click at [1096, 550] on label "No citiem novadiem" at bounding box center [836, 568] width 565 height 37
drag, startPoint x: 1096, startPoint y: 512, endPoint x: 1067, endPoint y: 545, distance: 42.9
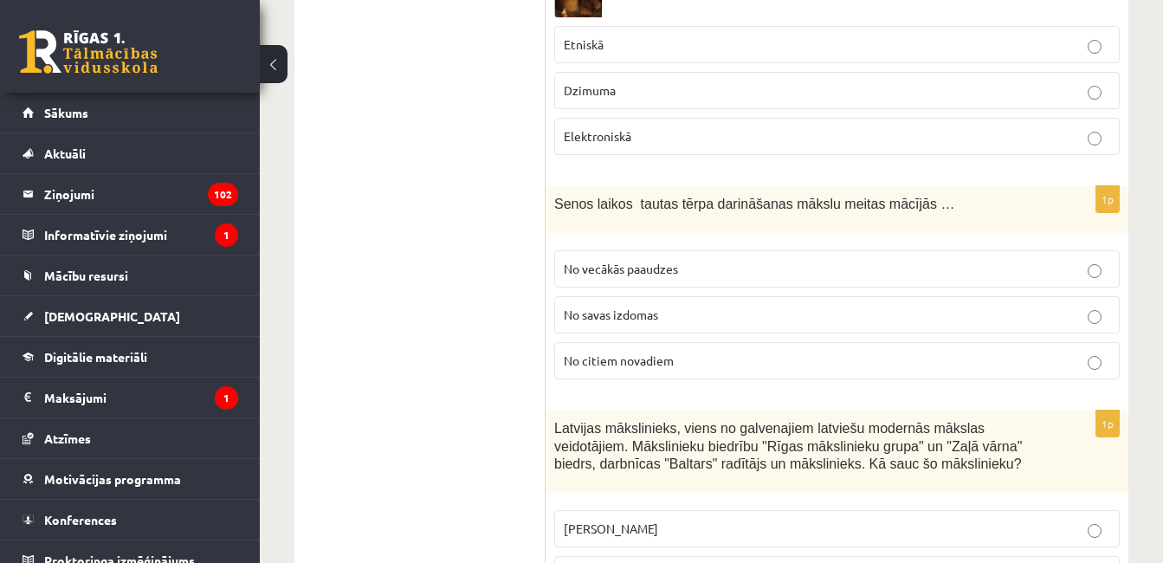
scroll to position [6521, 0]
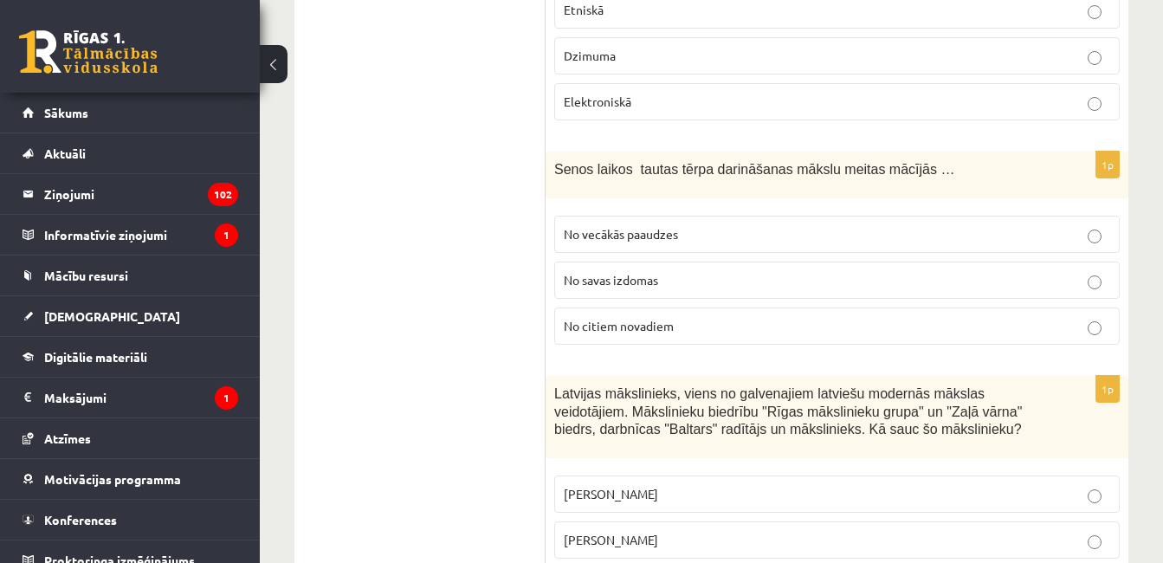
click at [940, 531] on p "Romāns Suta" at bounding box center [837, 540] width 546 height 18
click at [784, 547] on div "1p Latvijas mākslinieks, viens no galvenajiem latviešu modernās mākslas veidotā…" at bounding box center [836, 497] width 583 height 242
click at [712, 225] on p "No vecākās paaudzes" at bounding box center [837, 234] width 546 height 18
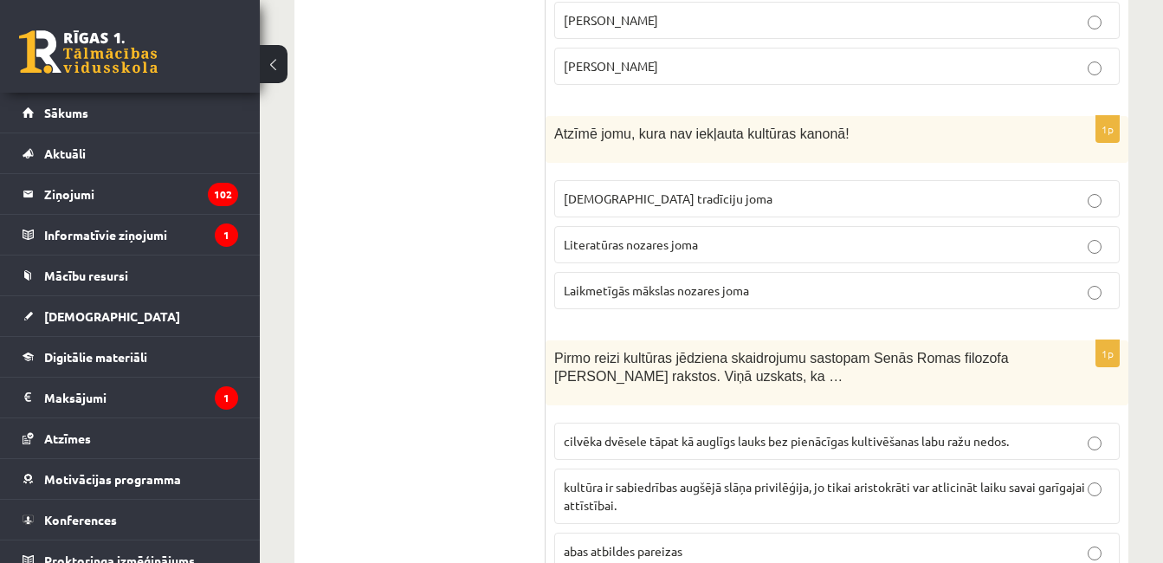
scroll to position [7075, 0]
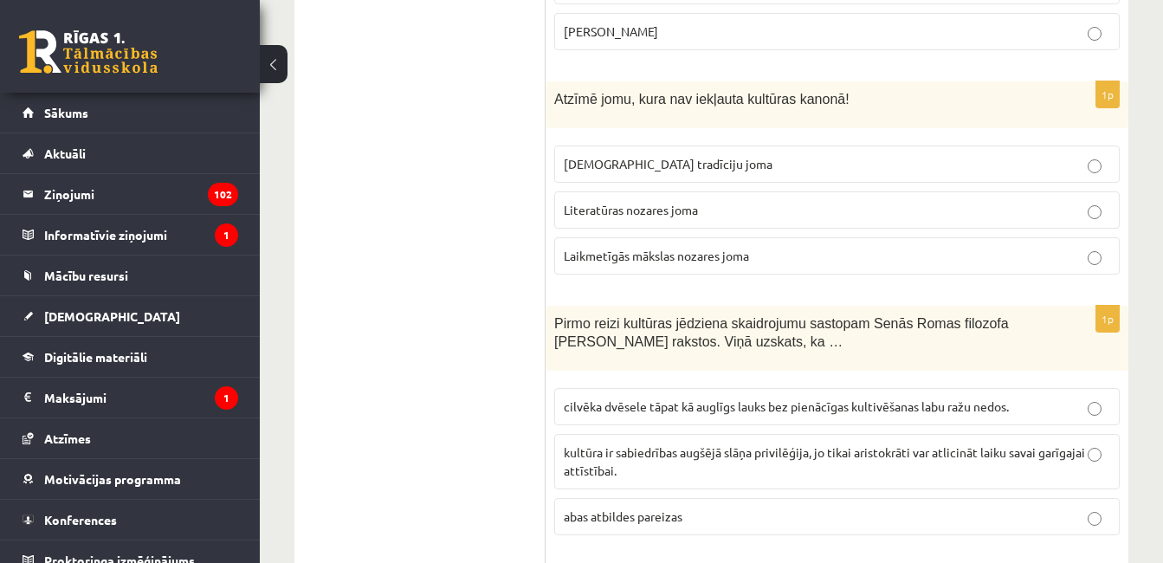
click at [823, 237] on label "Laikmetīgās mākslas nozares joma" at bounding box center [836, 255] width 565 height 37
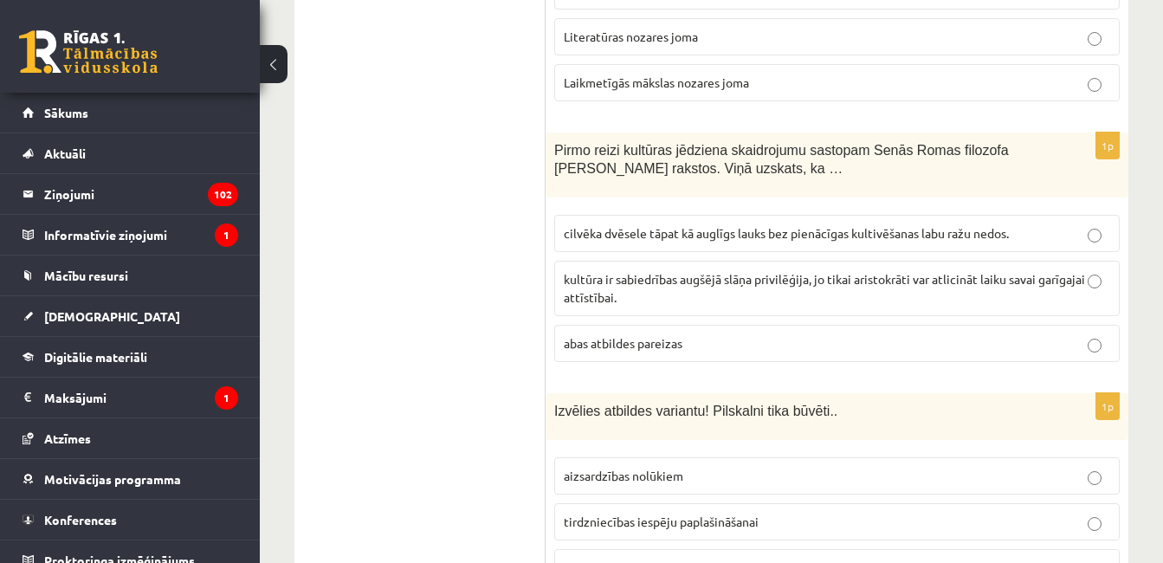
scroll to position [7266, 0]
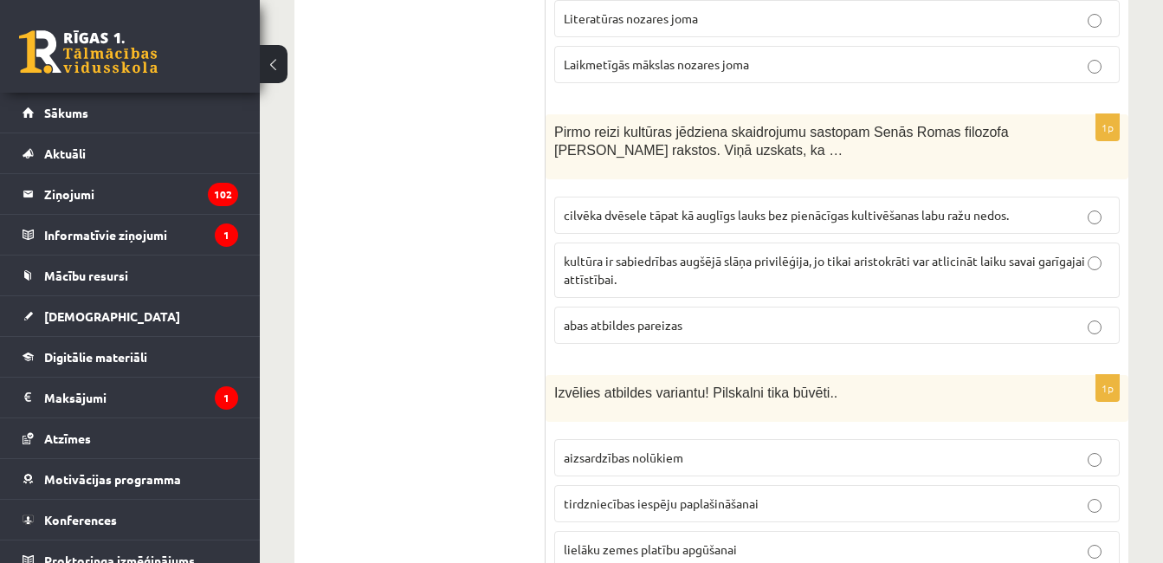
click at [754, 207] on span "cilvēka dvēsele tāpat kā auglīgs lauks bez pienācīgas kultivēšanas labu ražu ne…" at bounding box center [786, 215] width 445 height 16
click at [1066, 439] on label "aizsardzības nolūkiem" at bounding box center [836, 457] width 565 height 37
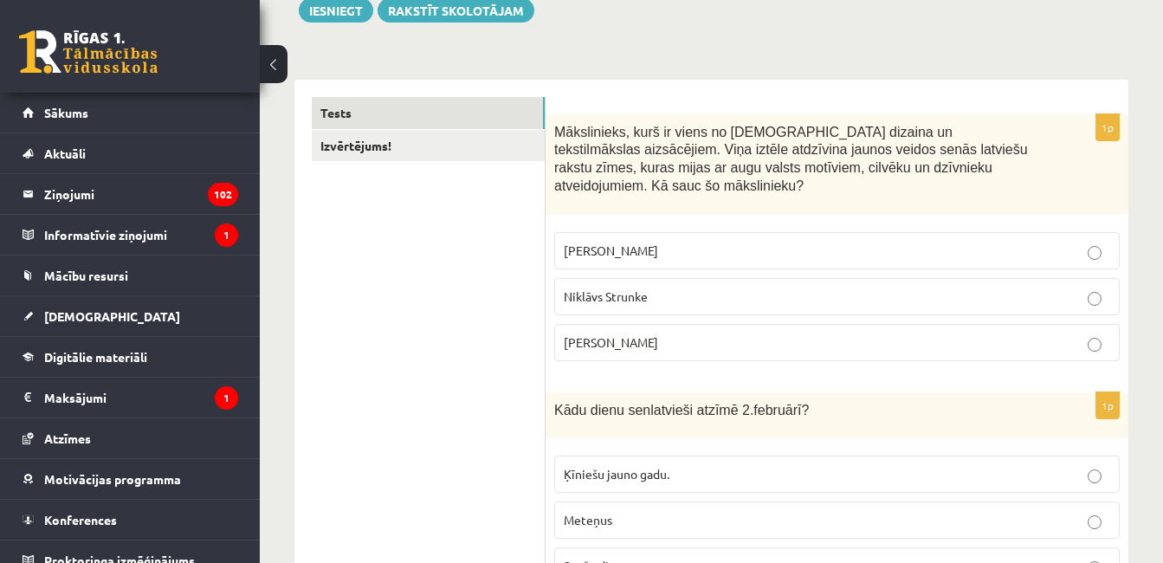
scroll to position [209, 0]
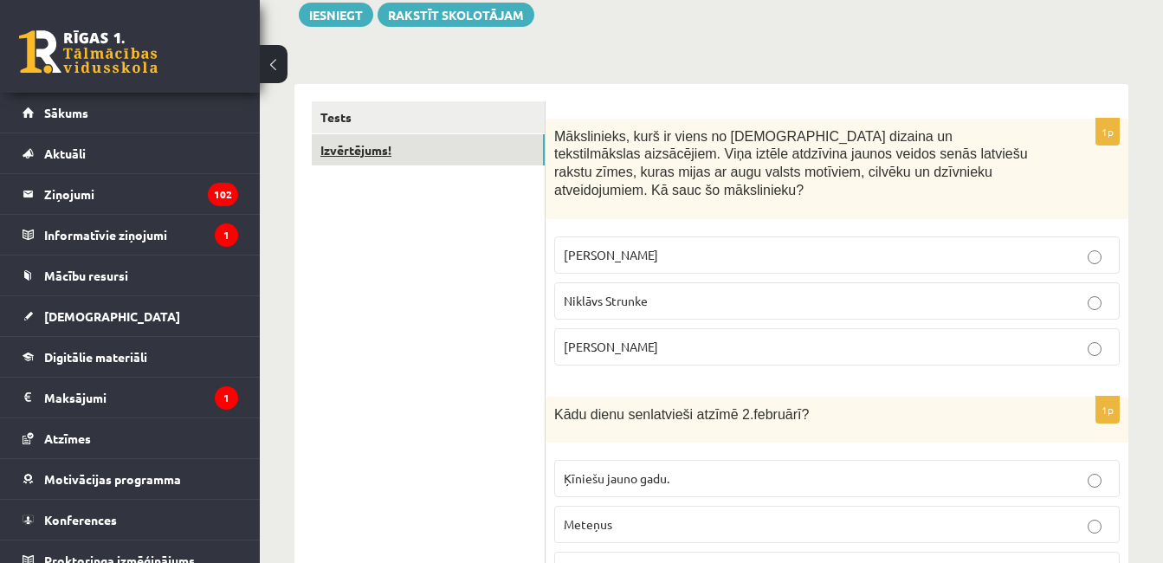
click at [531, 162] on link "Izvērtējums!" at bounding box center [428, 150] width 233 height 32
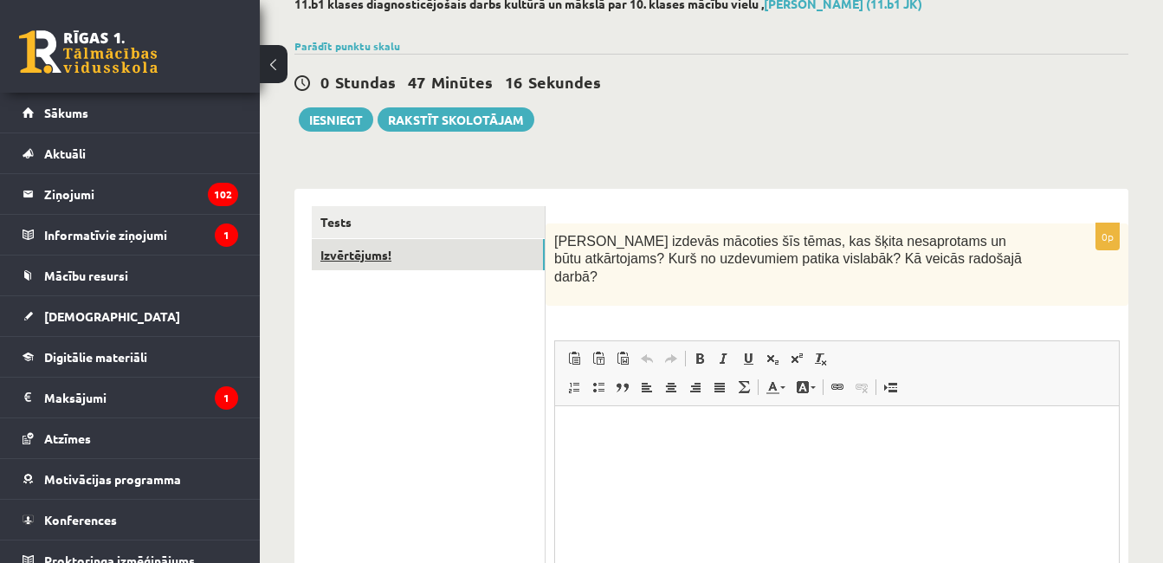
scroll to position [0, 0]
click at [653, 433] on p "Bagātinātā teksta redaktors, wiswyg-editor-user-answer-47433774239160" at bounding box center [836, 431] width 529 height 18
click at [419, 267] on link "Izvērtējums!" at bounding box center [428, 255] width 233 height 32
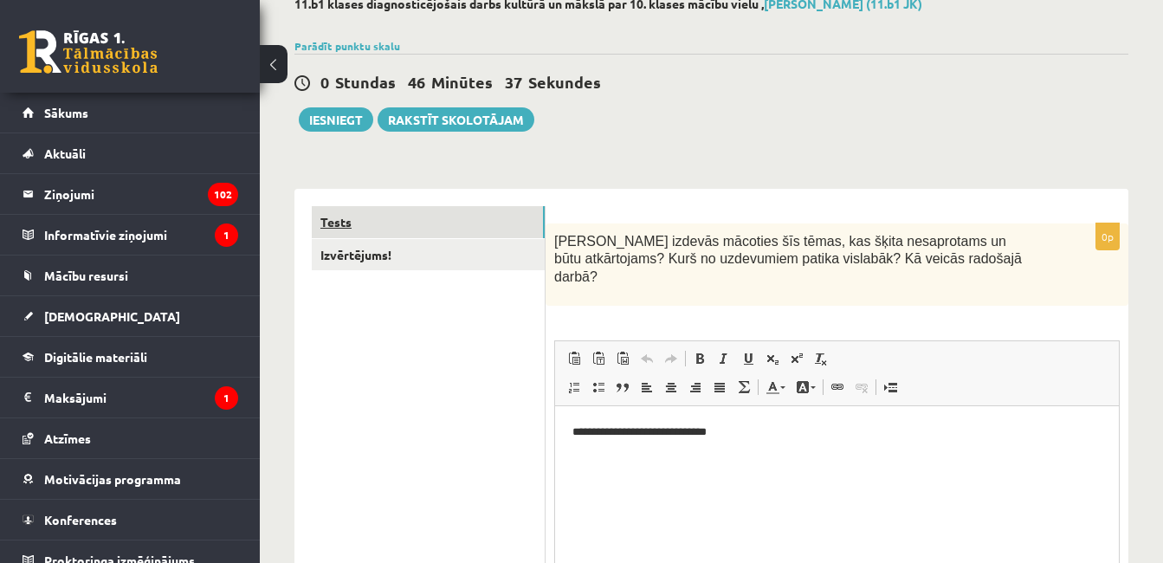
click at [416, 218] on link "Tests" at bounding box center [428, 222] width 233 height 32
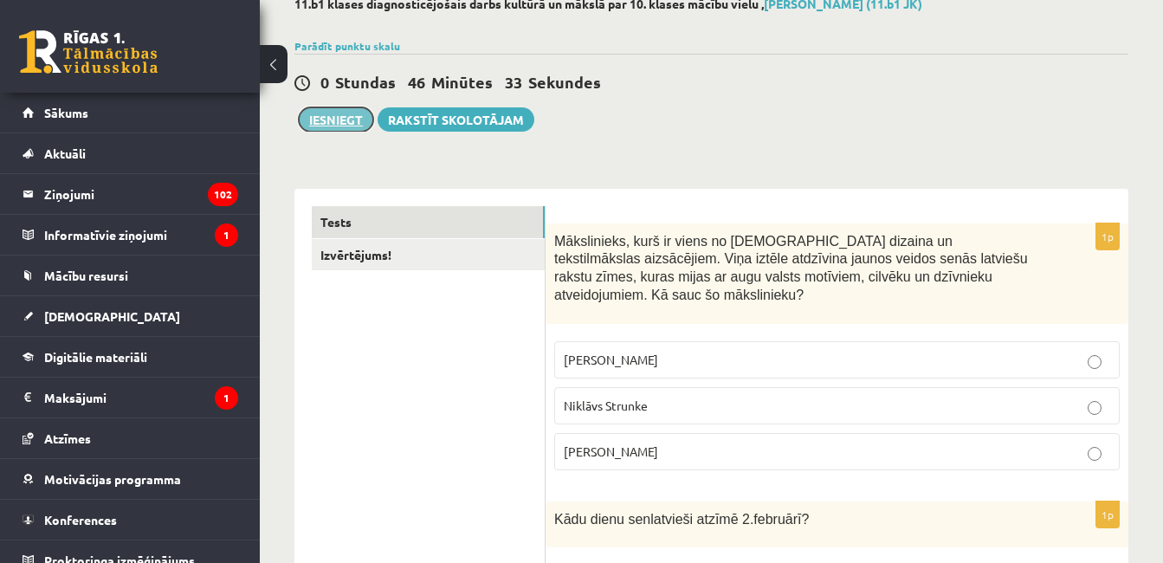
click at [357, 131] on button "Iesniegt" at bounding box center [336, 119] width 74 height 24
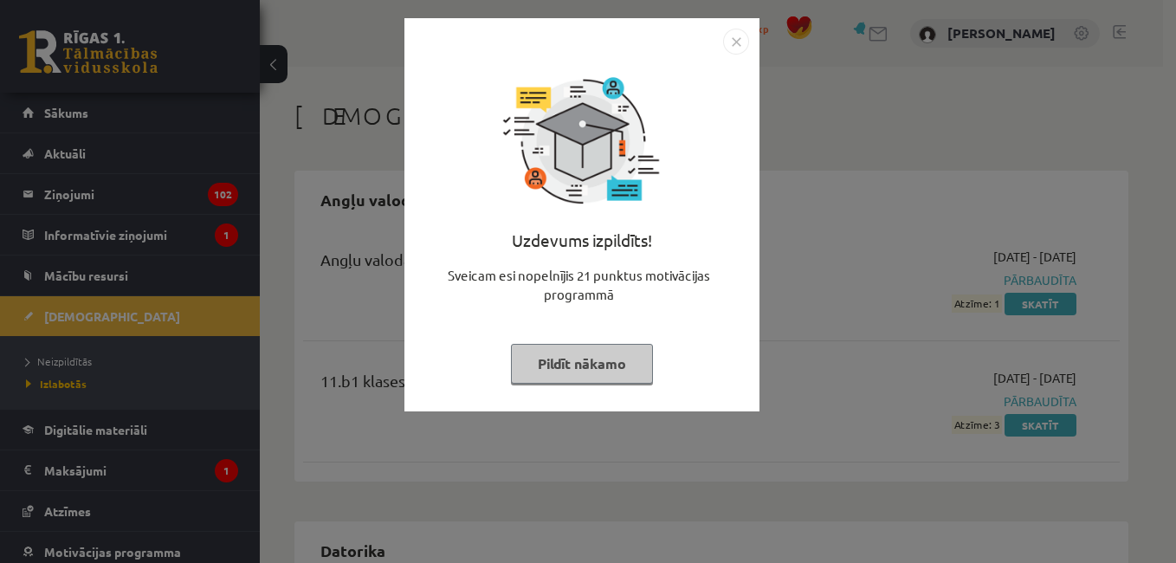
click at [738, 37] on img "Close" at bounding box center [736, 42] width 26 height 26
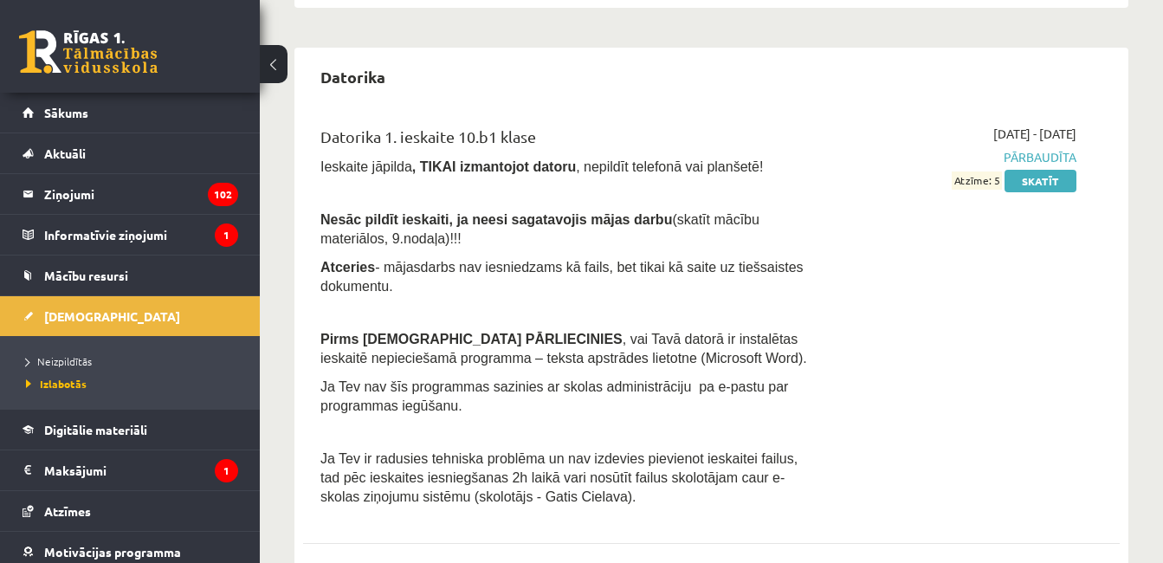
scroll to position [485, 0]
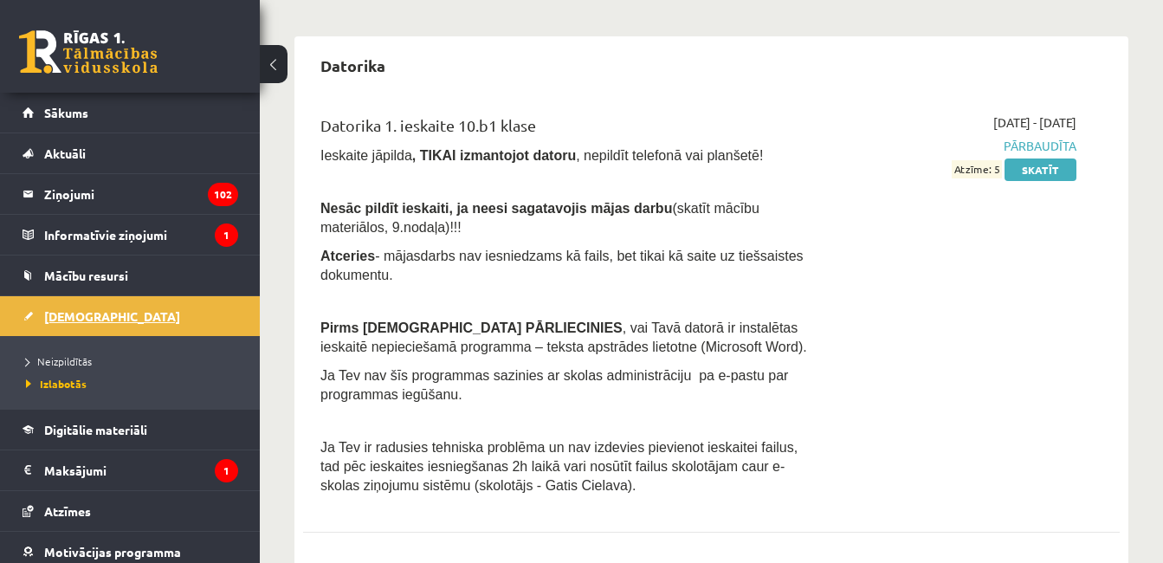
click at [196, 316] on link "[DEMOGRAPHIC_DATA]" at bounding box center [131, 316] width 216 height 40
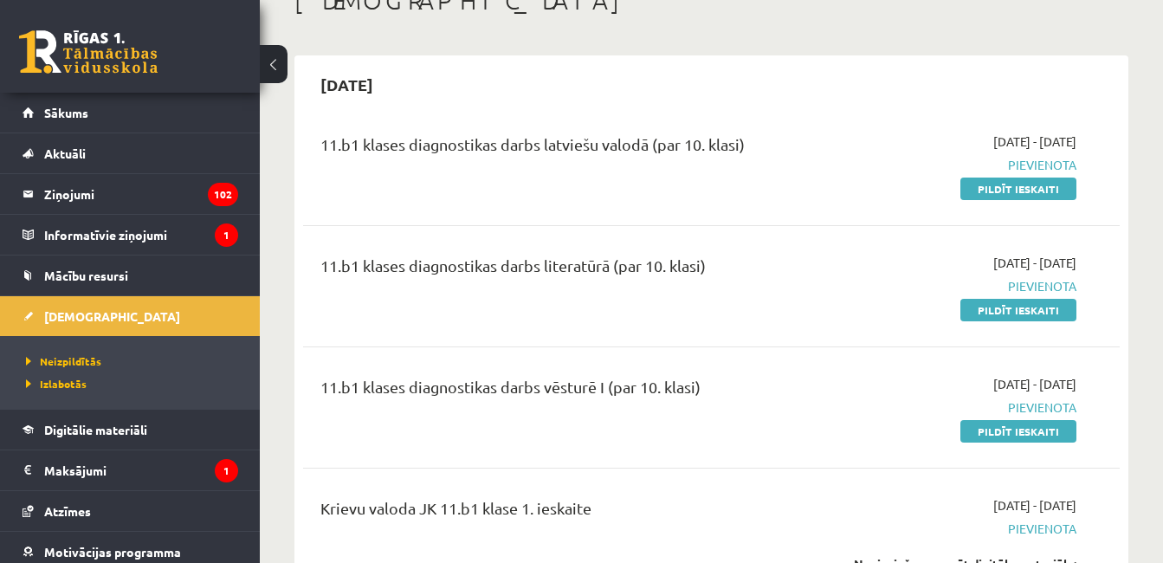
scroll to position [104, 0]
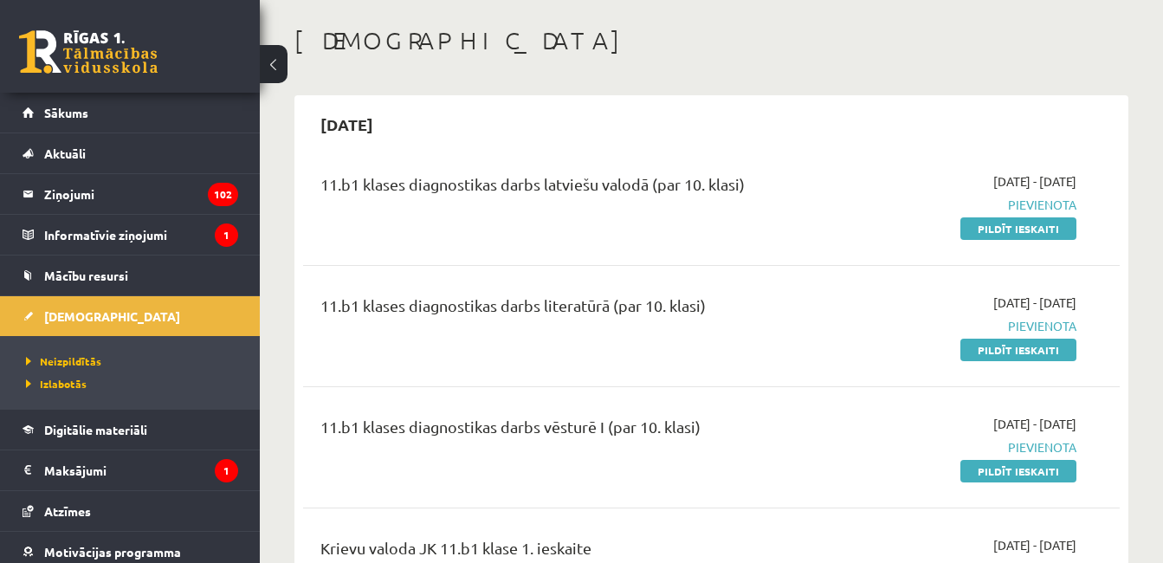
scroll to position [52, 0]
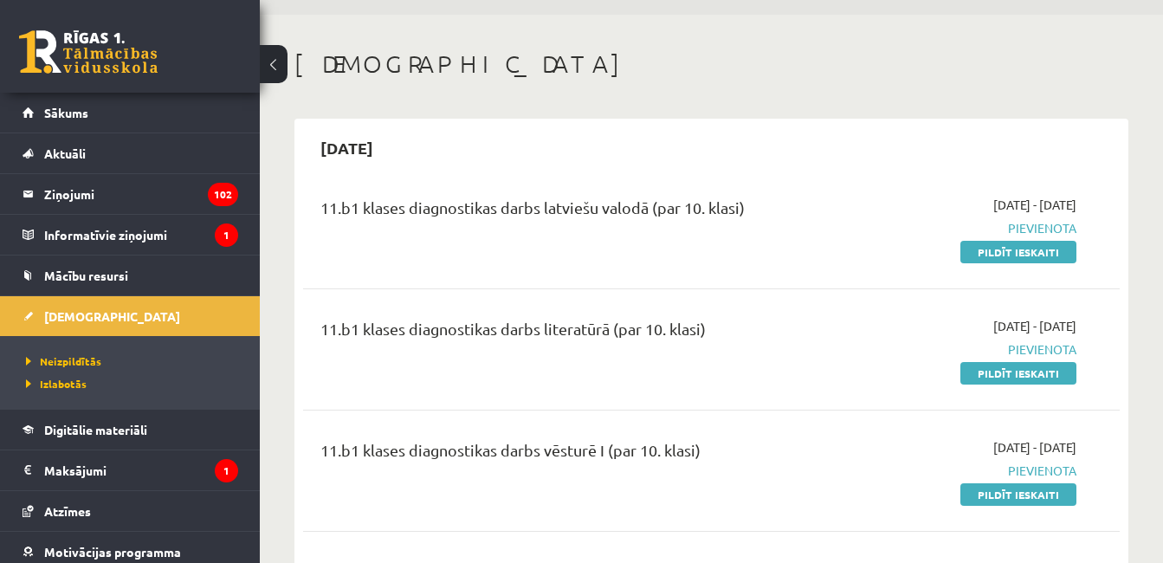
click at [1040, 261] on link "Pildīt ieskaiti" at bounding box center [1018, 252] width 116 height 23
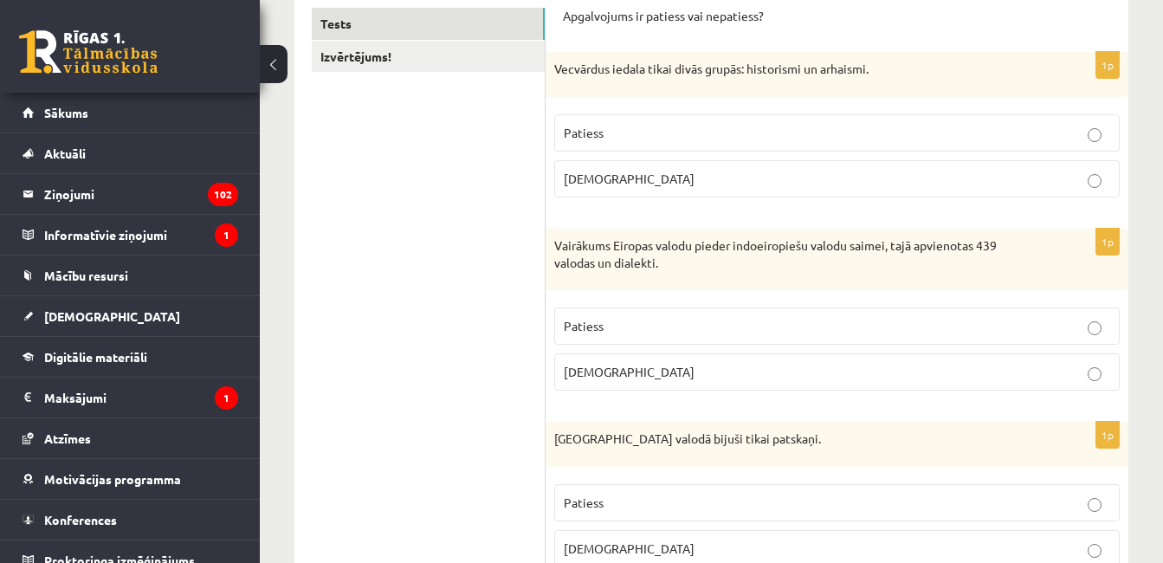
scroll to position [312, 0]
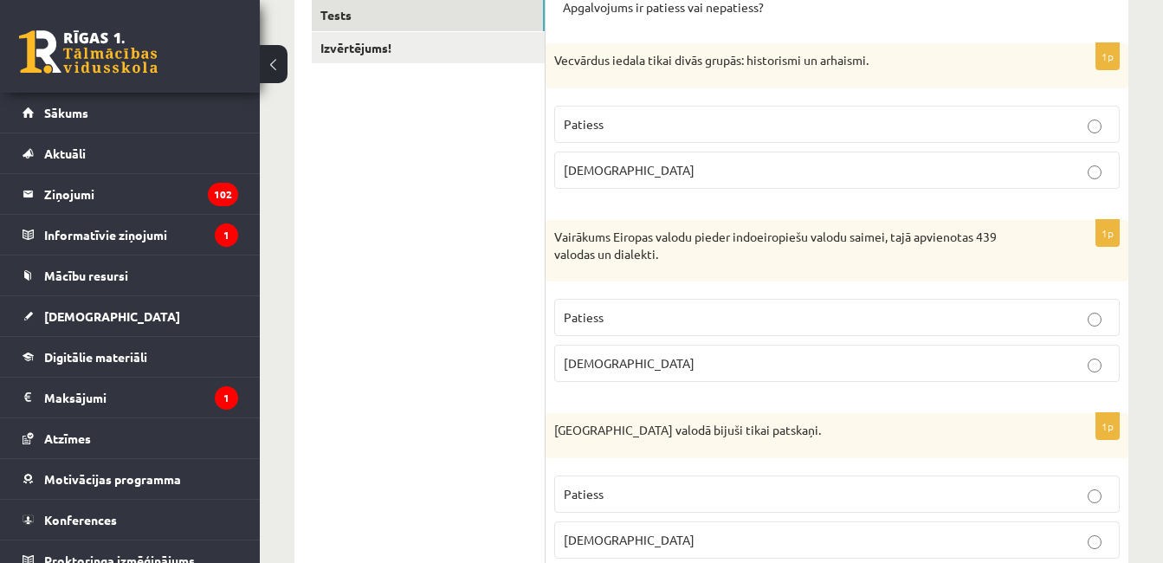
click at [852, 137] on label "Patiess" at bounding box center [836, 124] width 565 height 37
click at [852, 315] on p "Patiess" at bounding box center [837, 317] width 546 height 18
click at [854, 538] on p "[DEMOGRAPHIC_DATA]" at bounding box center [837, 540] width 546 height 18
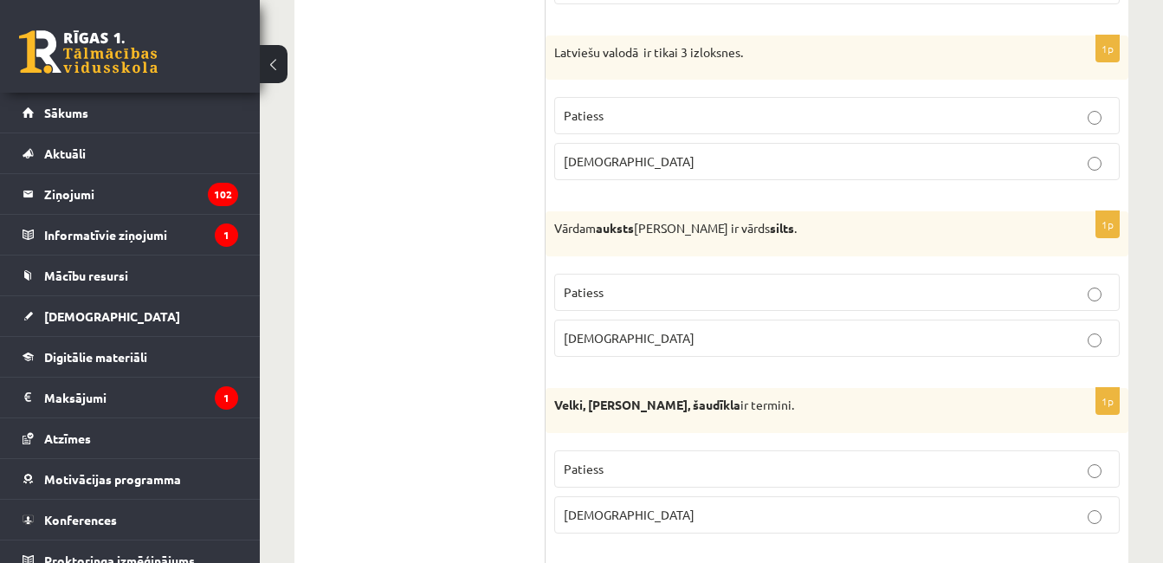
scroll to position [900, 0]
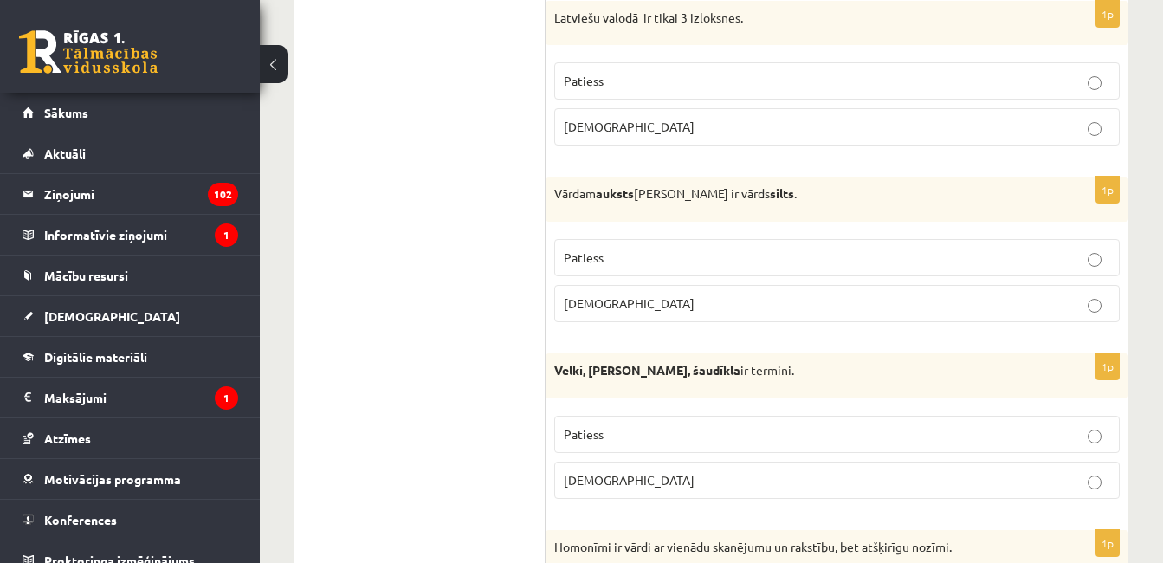
click at [808, 100] on label "Patiess" at bounding box center [836, 80] width 565 height 37
click at [793, 261] on p "Patiess" at bounding box center [837, 257] width 546 height 18
click at [788, 428] on p "Patiess" at bounding box center [837, 434] width 546 height 18
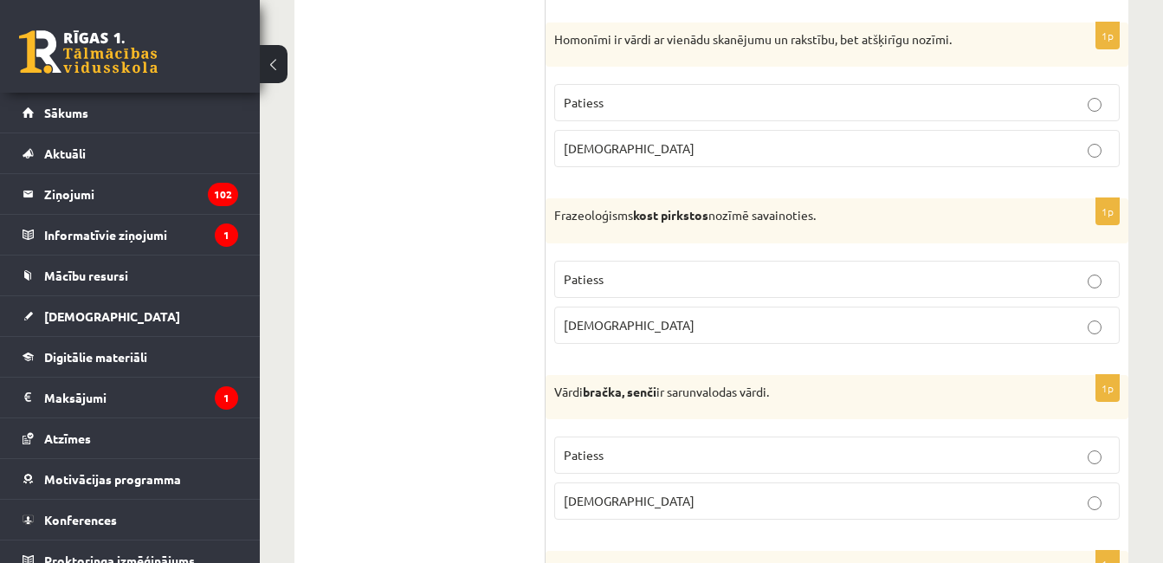
scroll to position [1420, 0]
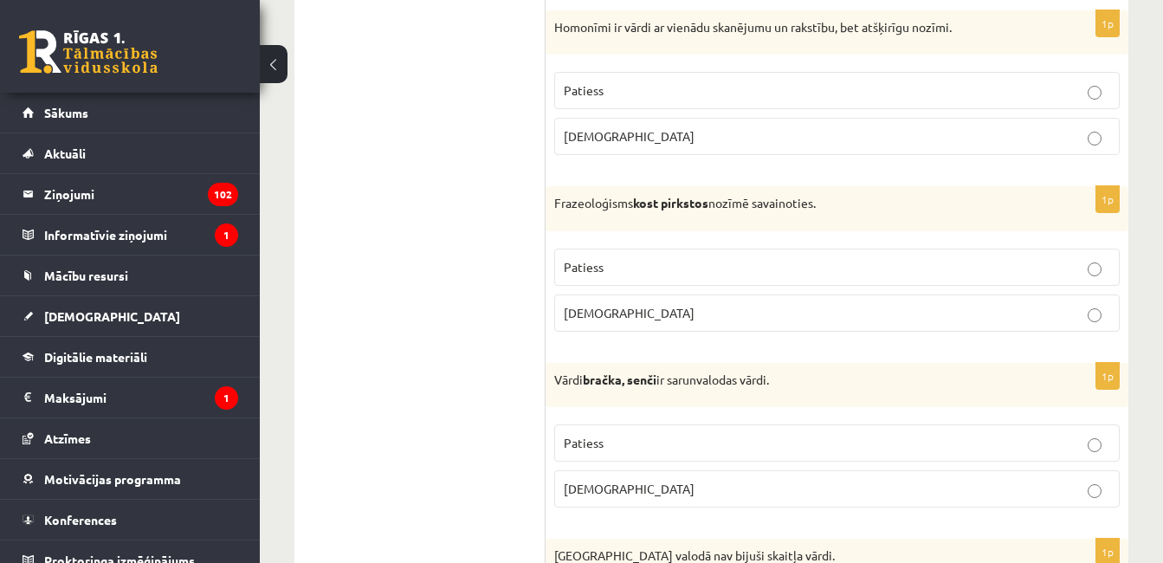
click at [1000, 145] on p "Aplams" at bounding box center [837, 136] width 546 height 18
click at [845, 310] on p "Aplams" at bounding box center [837, 313] width 546 height 18
click at [874, 438] on p "Patiess" at bounding box center [837, 443] width 546 height 18
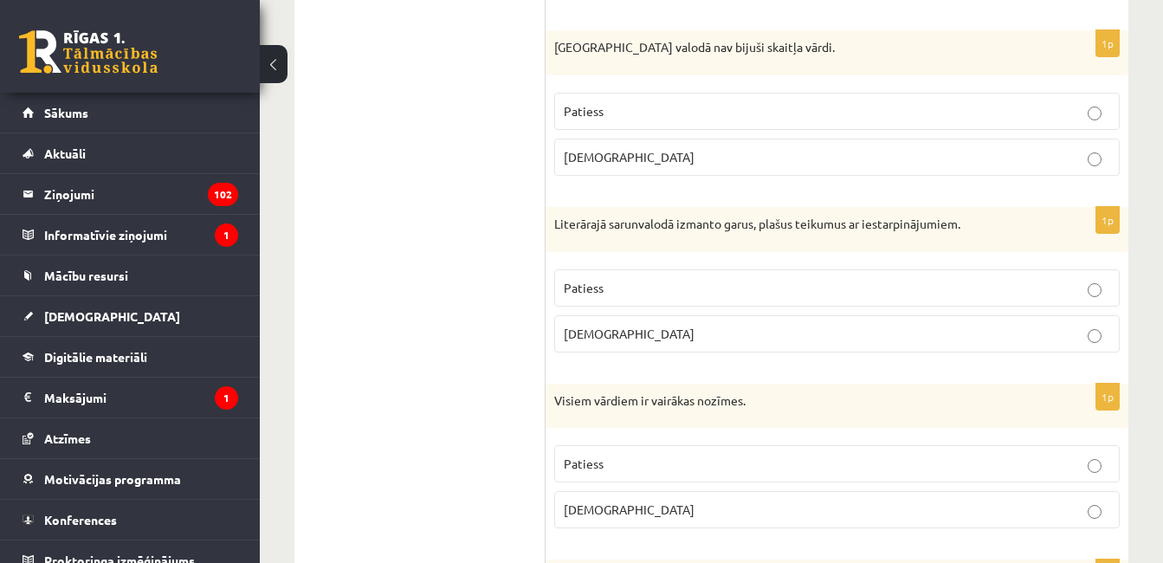
scroll to position [1939, 0]
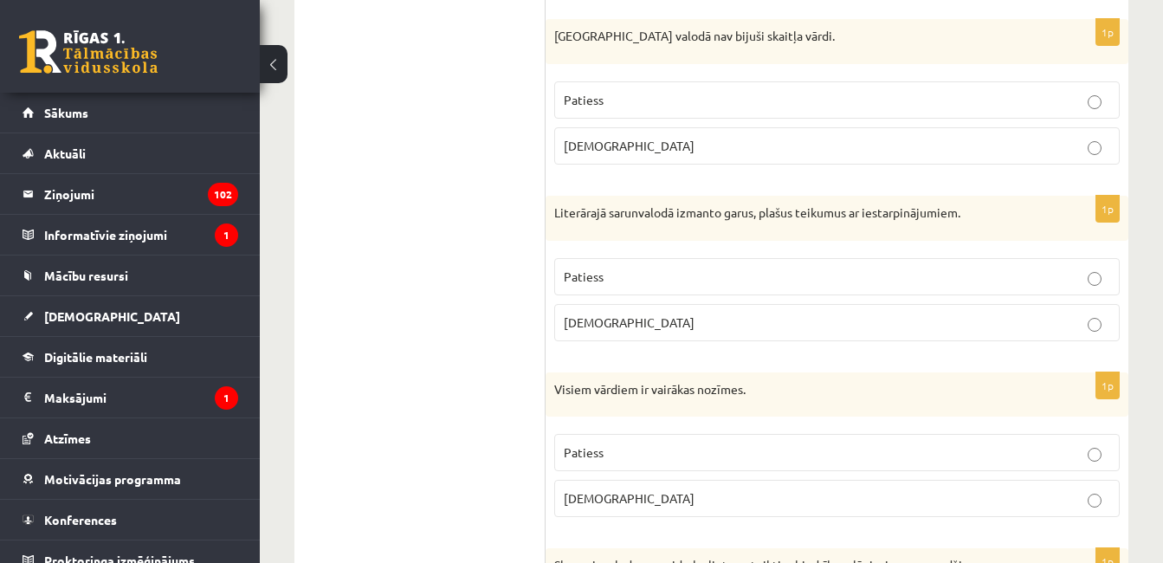
click at [985, 162] on label "Aplams" at bounding box center [836, 145] width 565 height 37
click at [877, 279] on p "Patiess" at bounding box center [837, 276] width 546 height 18
click at [848, 471] on label "Patiess" at bounding box center [836, 452] width 565 height 37
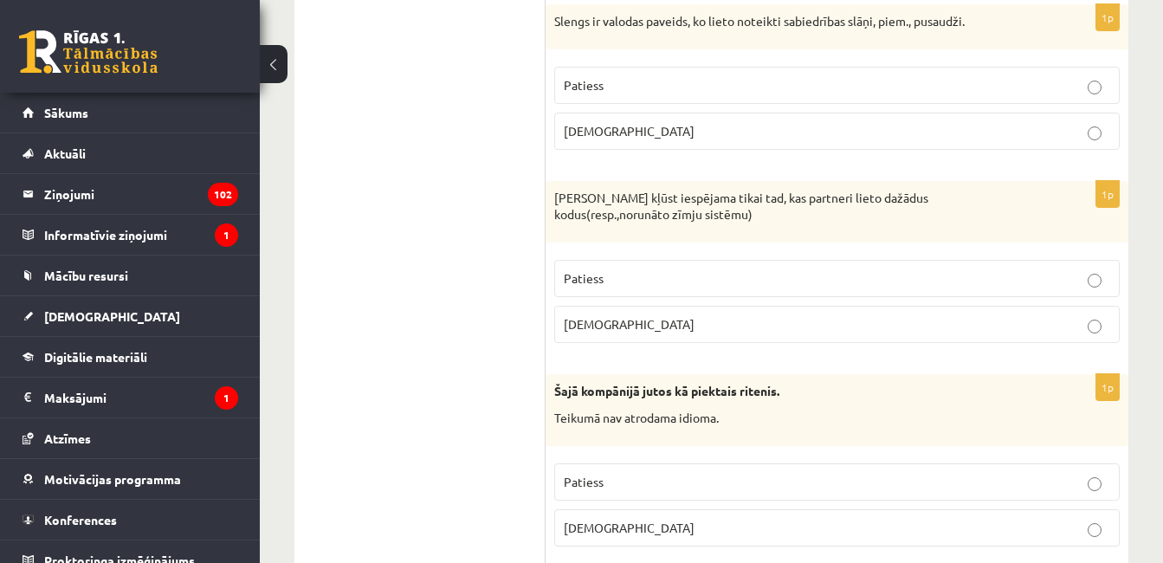
scroll to position [2493, 0]
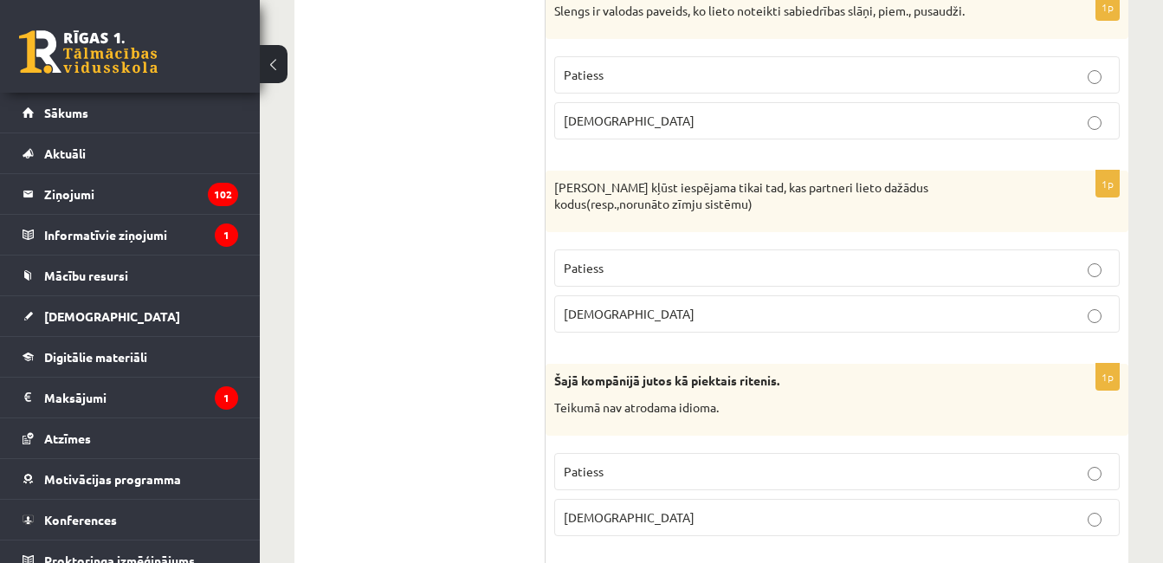
click at [957, 75] on p "Patiess" at bounding box center [837, 75] width 546 height 18
click at [864, 329] on label "Aplams" at bounding box center [836, 313] width 565 height 37
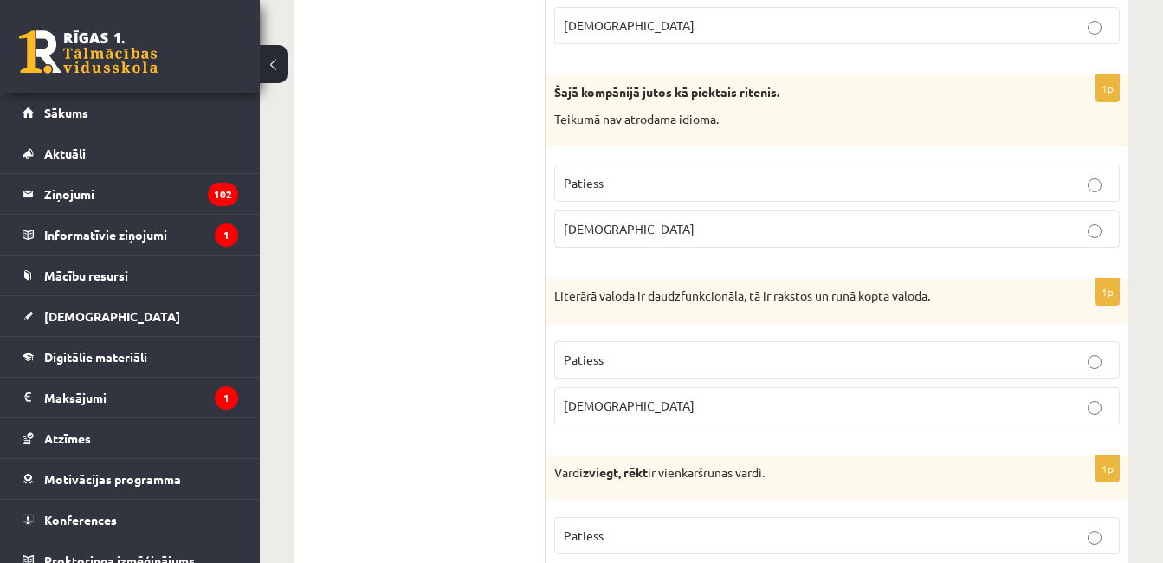
scroll to position [2839, 0]
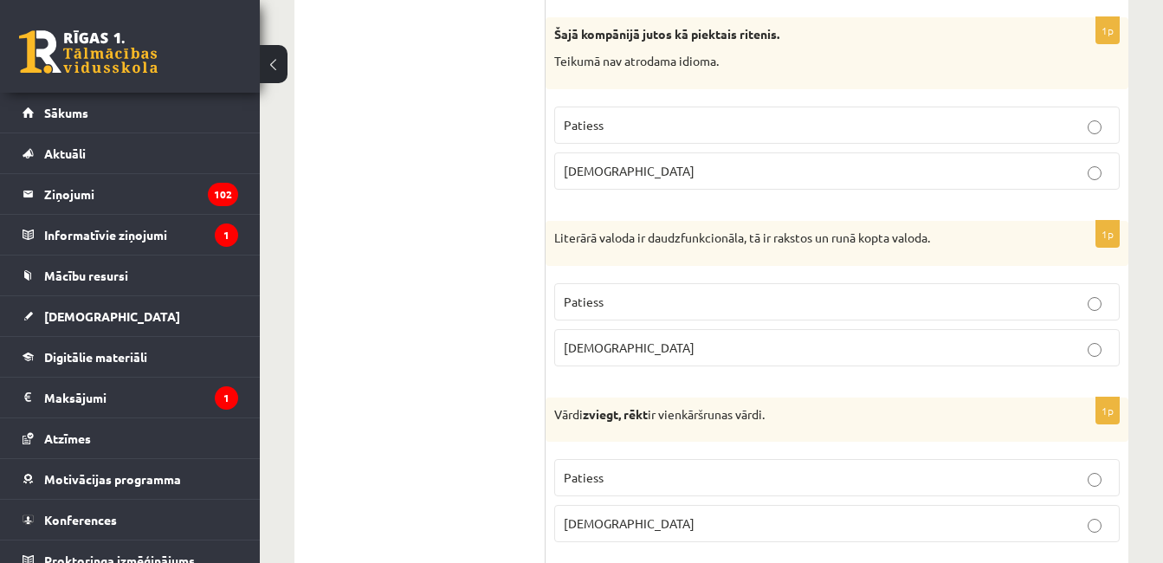
click at [1049, 160] on label "Aplams" at bounding box center [836, 170] width 565 height 37
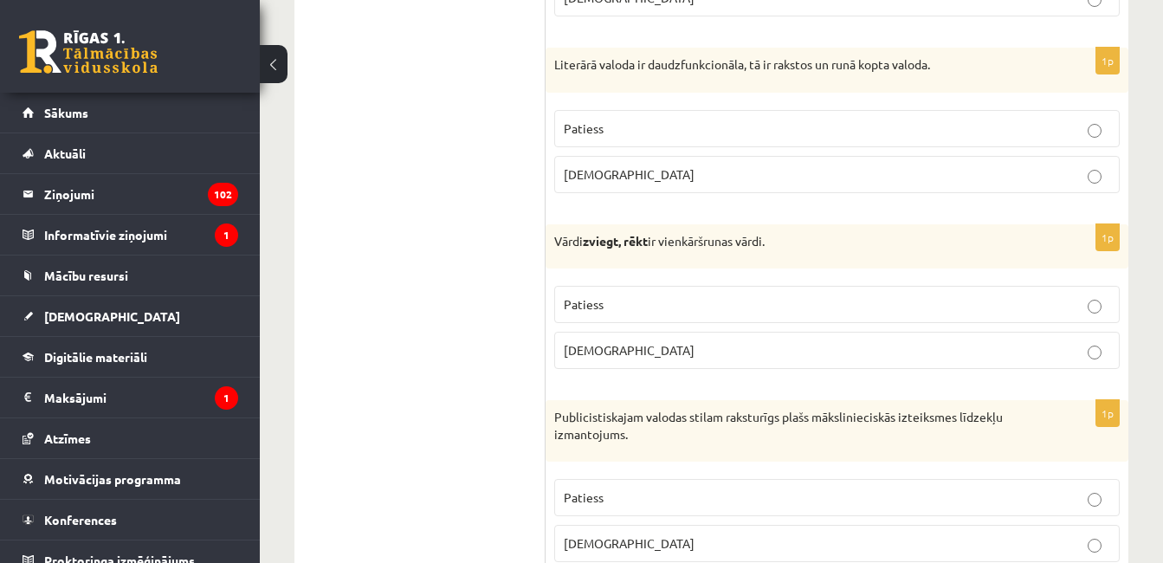
scroll to position [3047, 0]
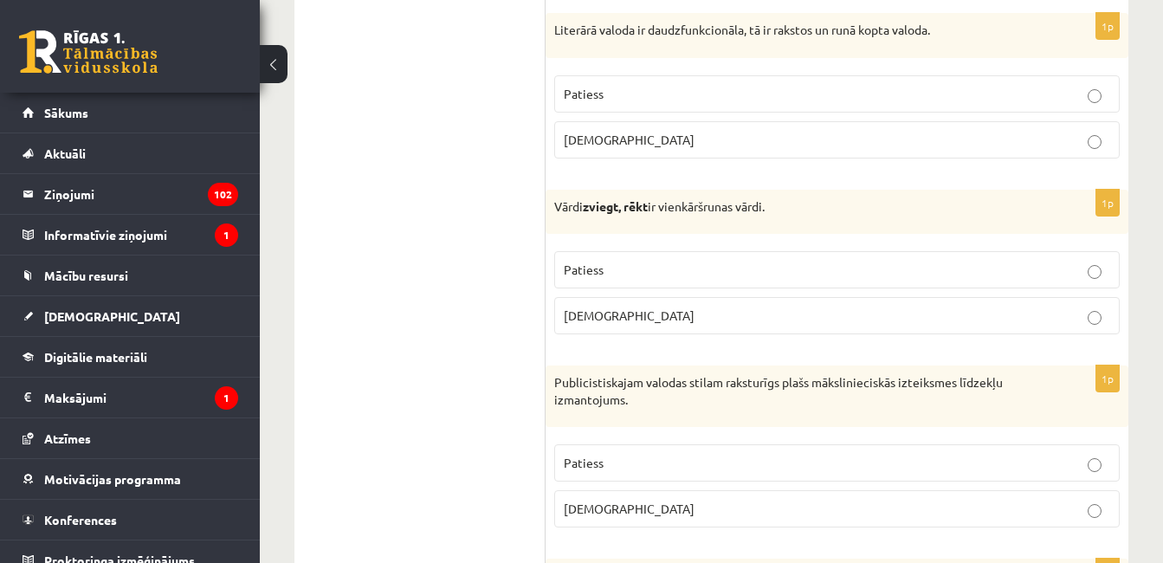
click at [1042, 106] on label "Patiess" at bounding box center [836, 93] width 565 height 37
click at [991, 274] on p "Patiess" at bounding box center [837, 270] width 546 height 18
click at [978, 532] on fieldset "Patiess Aplams" at bounding box center [836, 483] width 565 height 97
click at [976, 516] on p "Aplams" at bounding box center [837, 508] width 546 height 18
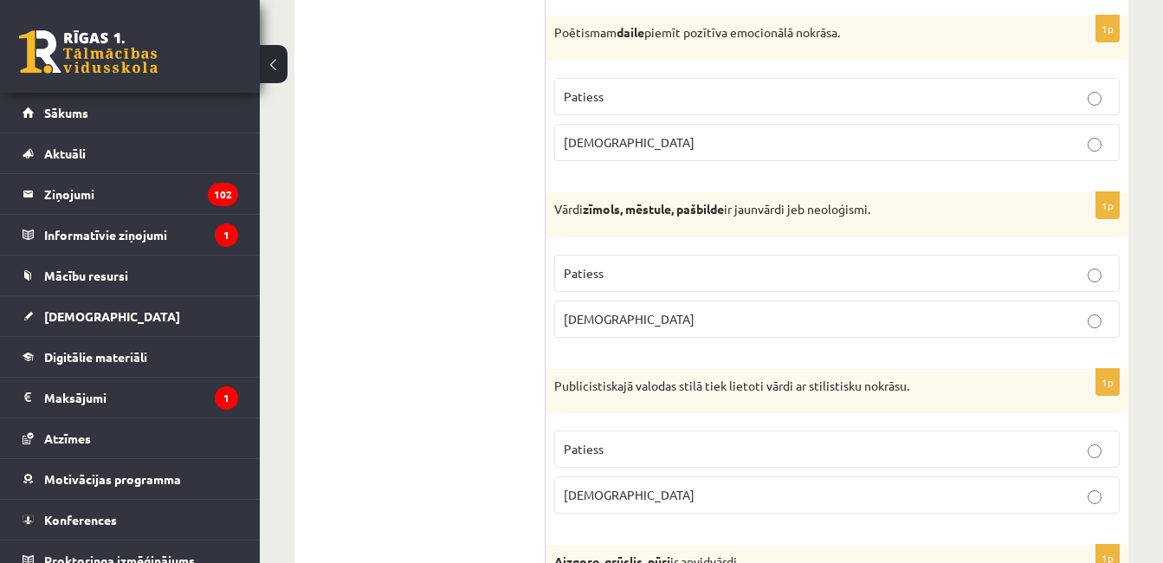
scroll to position [3601, 0]
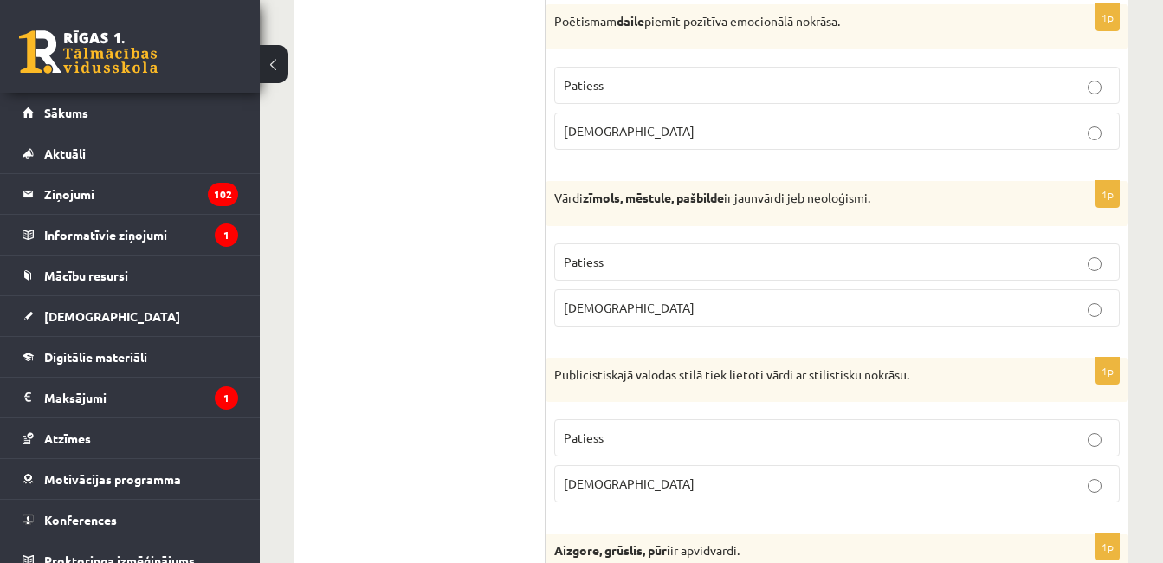
click at [792, 103] on label "Patiess" at bounding box center [836, 85] width 565 height 37
click at [648, 262] on p "Patiess" at bounding box center [837, 262] width 546 height 18
click at [635, 450] on label "Patiess" at bounding box center [836, 437] width 565 height 37
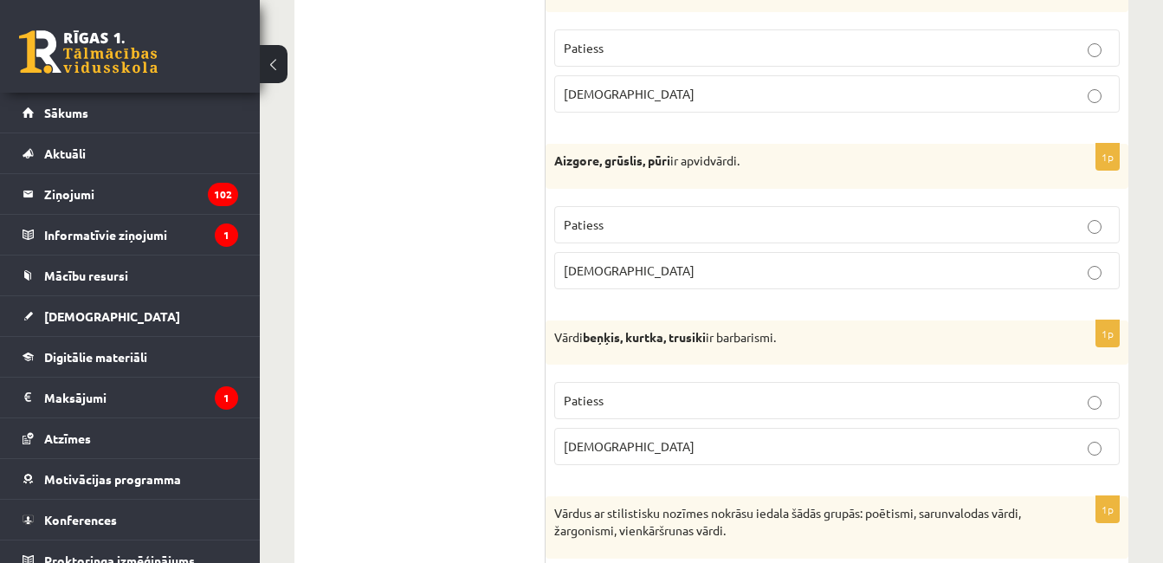
scroll to position [4017, 0]
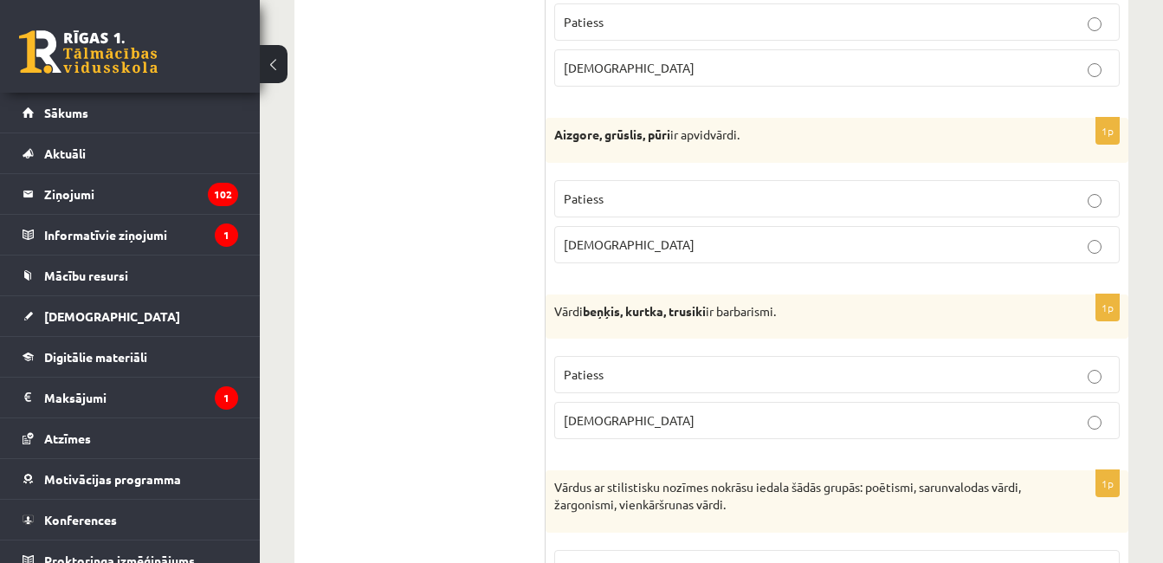
click at [935, 214] on label "Patiess" at bounding box center [836, 198] width 565 height 37
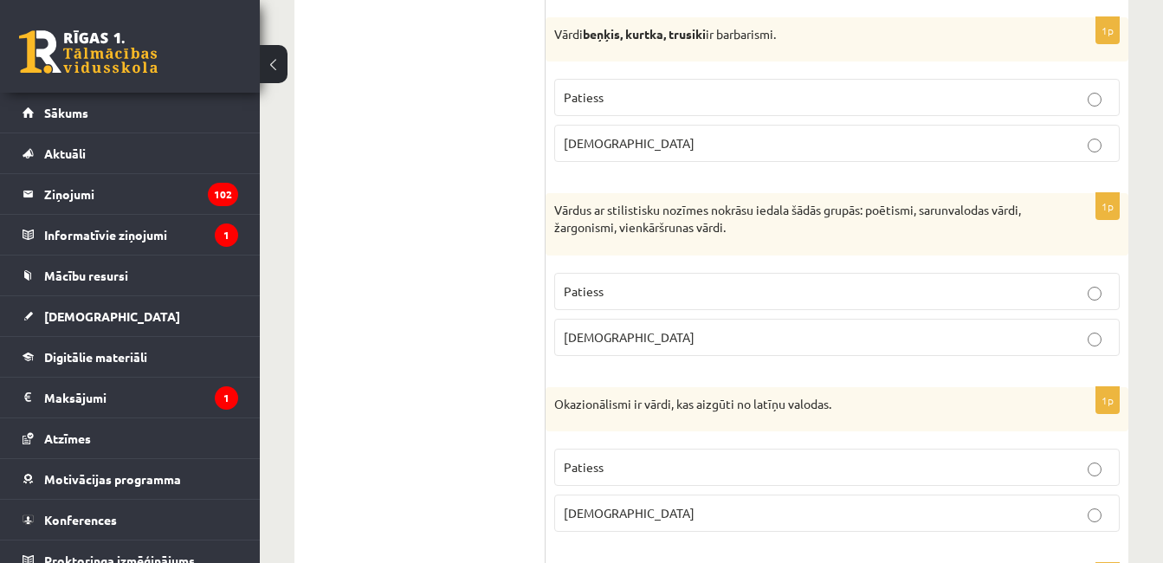
scroll to position [4305, 0]
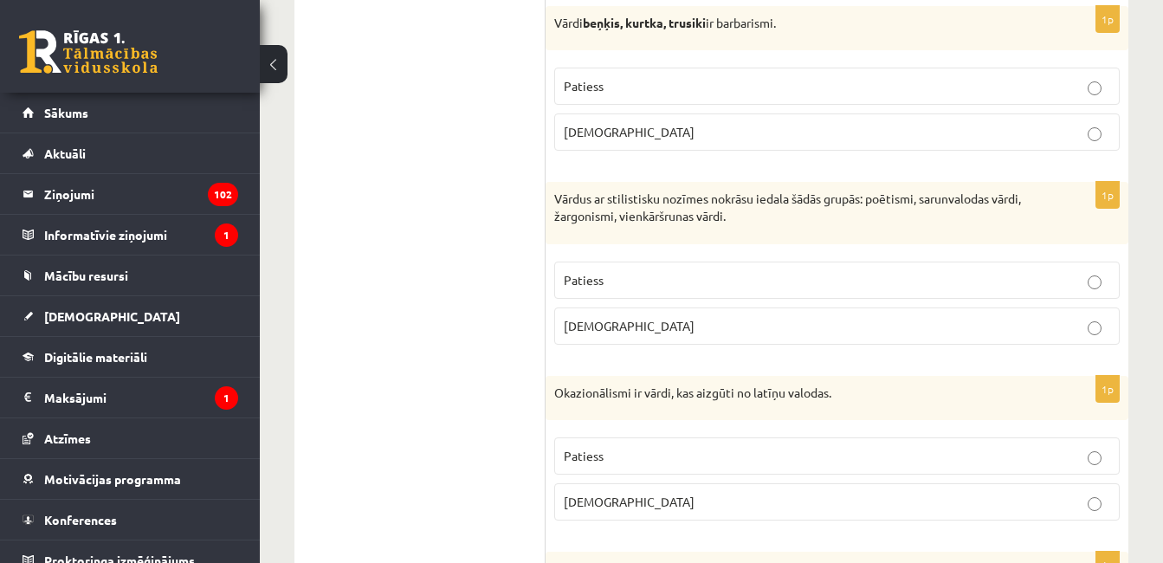
click at [931, 74] on label "Patiess" at bounding box center [836, 86] width 565 height 37
click at [905, 286] on p "Patiess" at bounding box center [837, 280] width 546 height 18
click at [885, 495] on p "Aplams" at bounding box center [837, 502] width 546 height 18
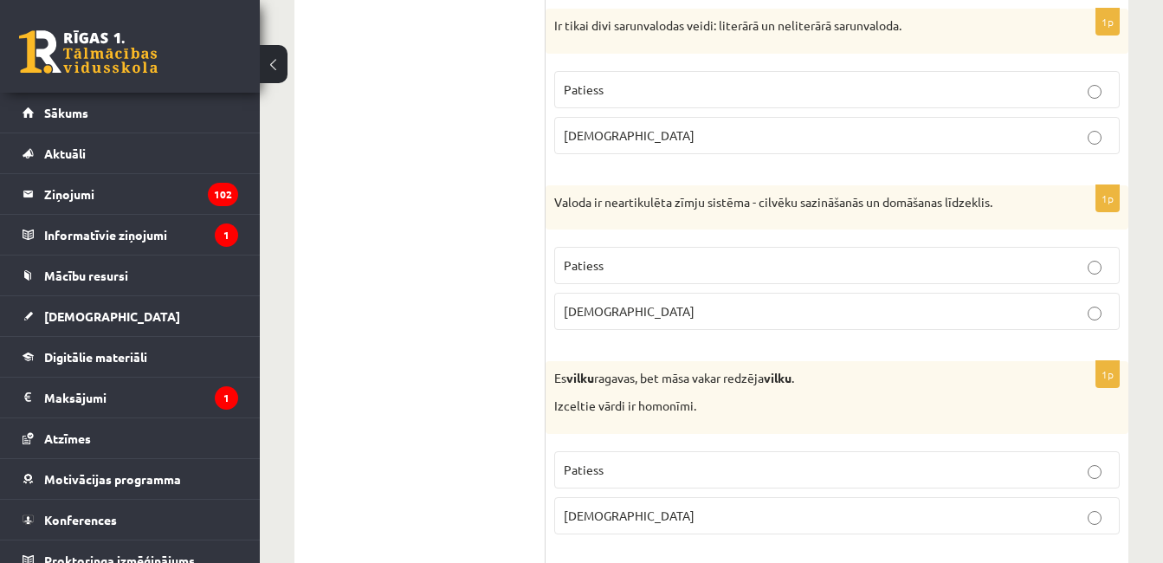
scroll to position [4859, 0]
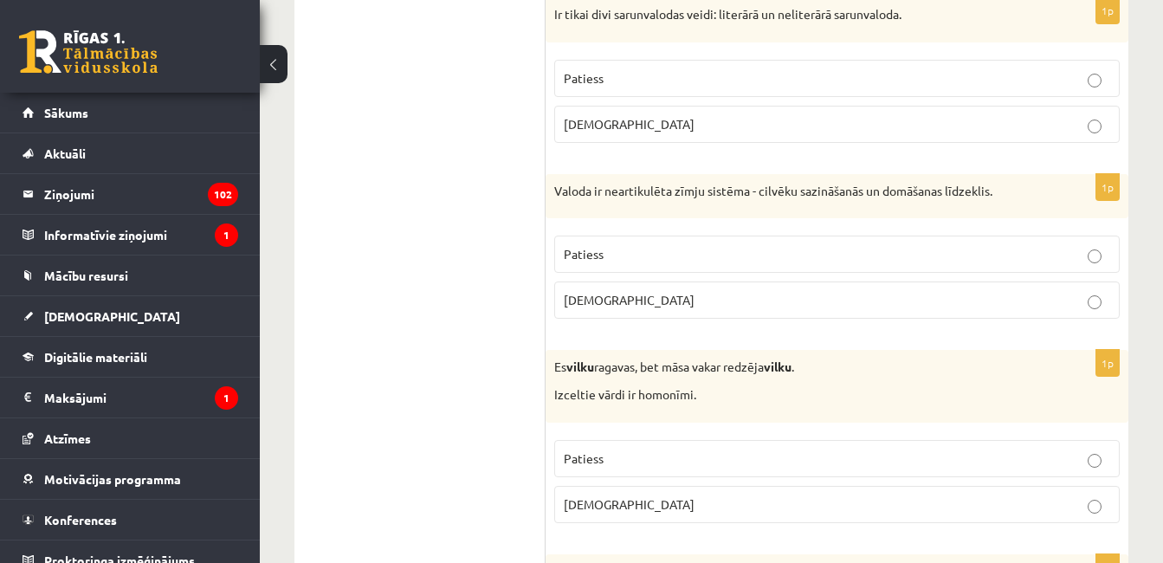
click at [1000, 75] on p "Patiess" at bounding box center [837, 78] width 546 height 18
click at [970, 292] on p "Aplams" at bounding box center [837, 300] width 546 height 18
click at [925, 473] on label "Patiess" at bounding box center [836, 458] width 565 height 37
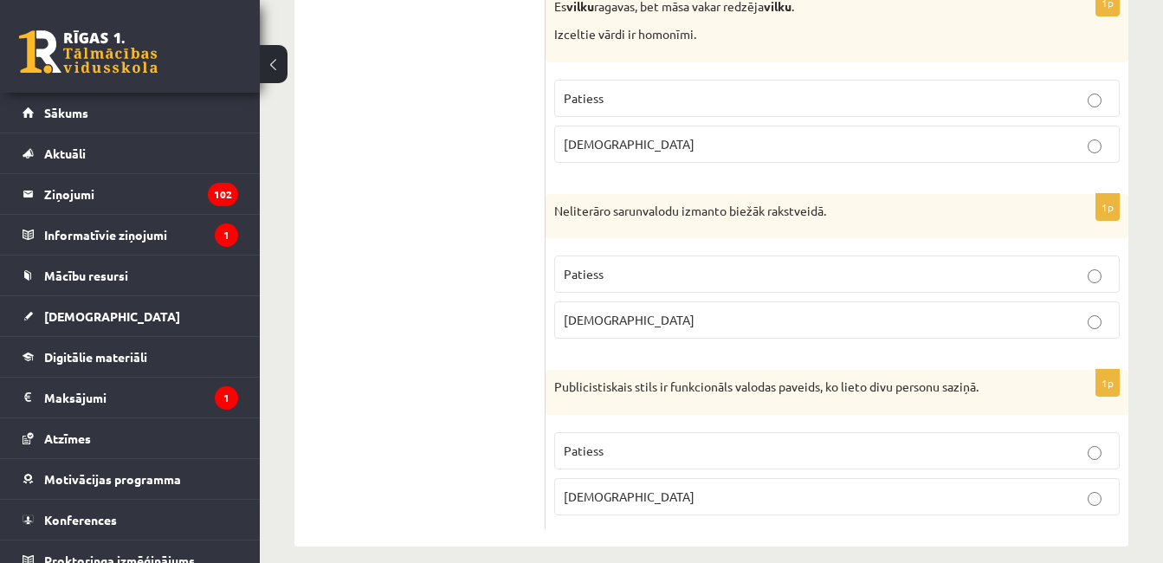
scroll to position [5238, 0]
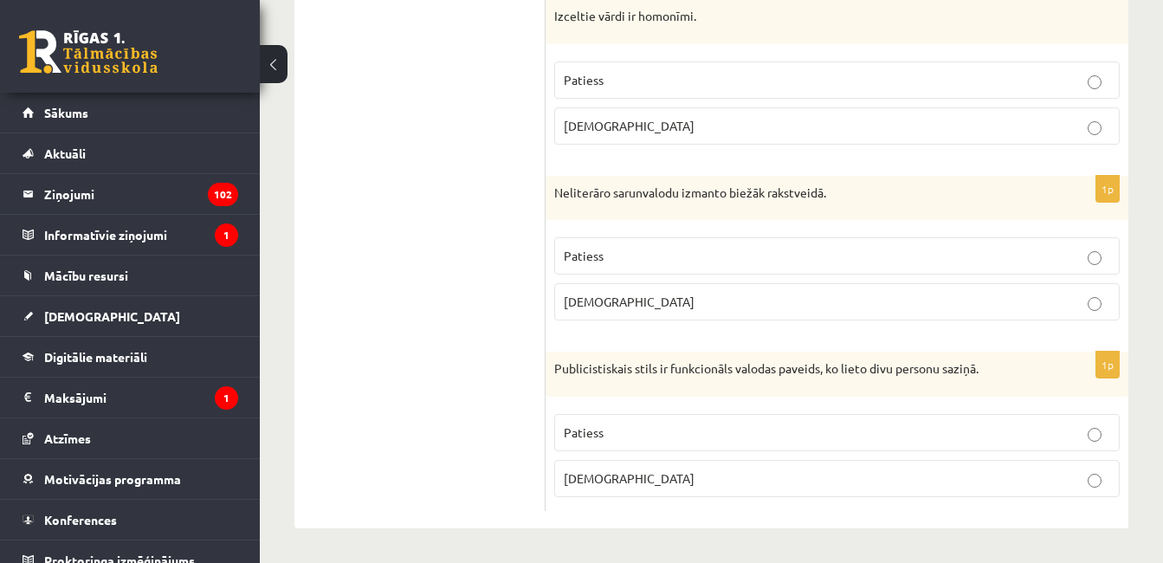
click at [1082, 311] on p "Aplams" at bounding box center [837, 302] width 546 height 18
click at [1036, 487] on p "Aplams" at bounding box center [837, 478] width 546 height 18
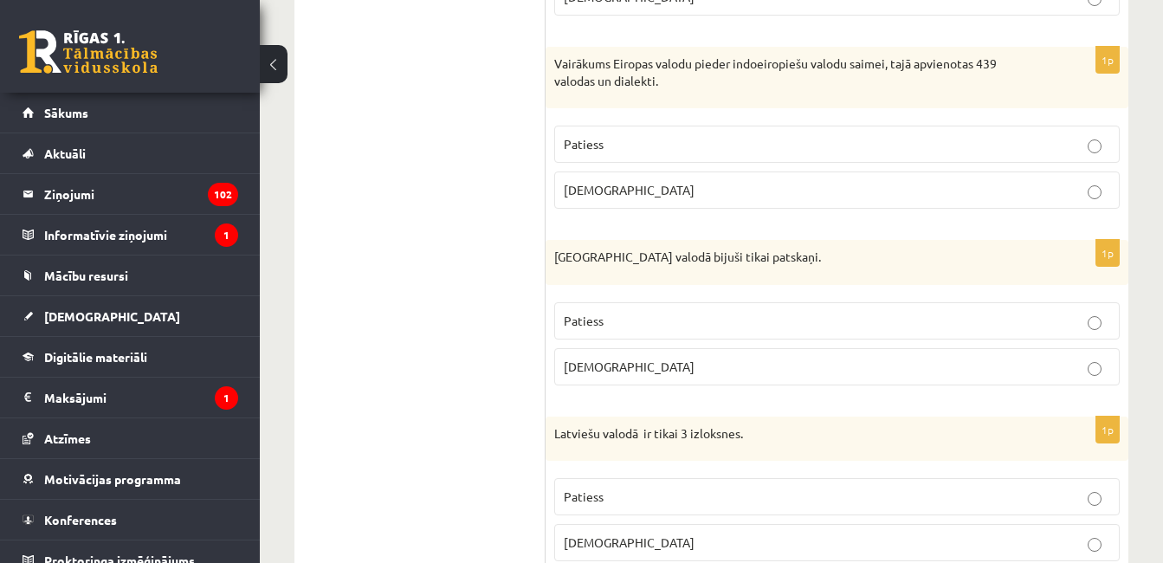
scroll to position [0, 0]
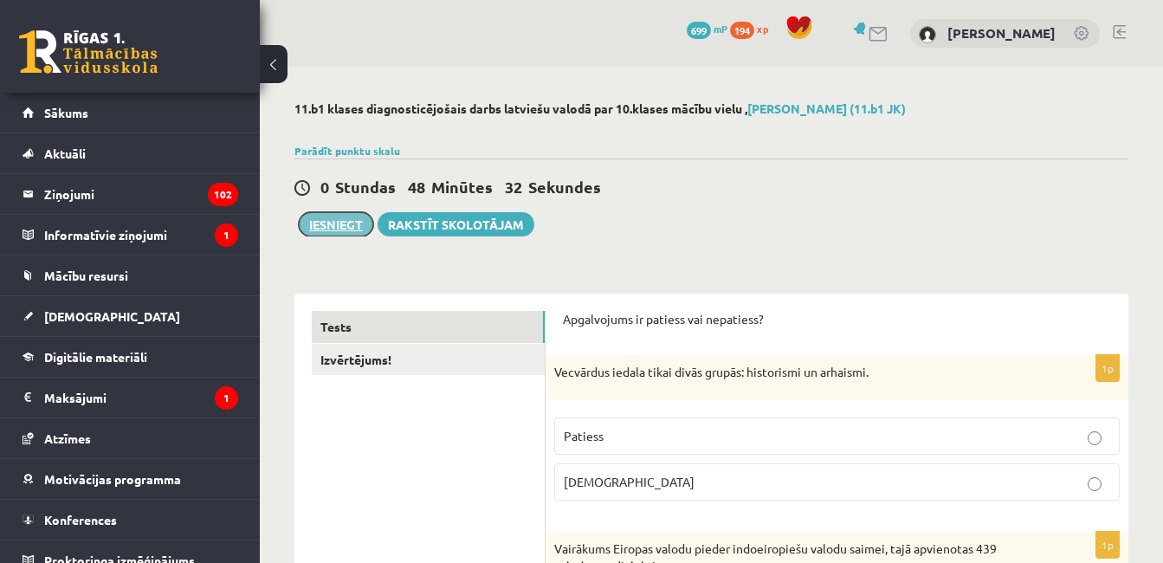
click at [356, 234] on button "Iesniegt" at bounding box center [336, 224] width 74 height 24
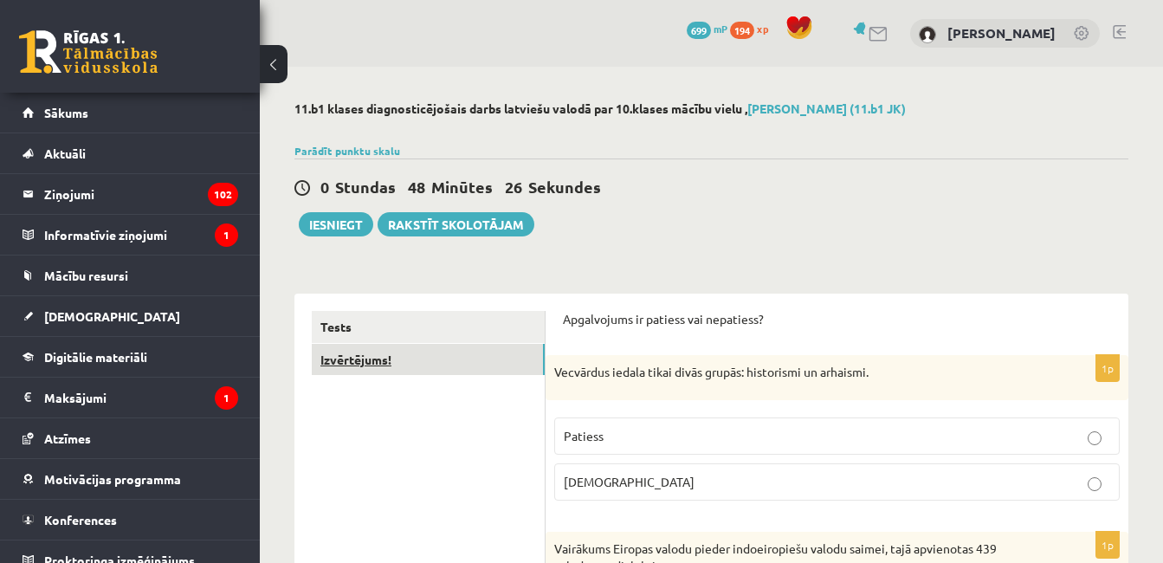
click at [476, 369] on link "Izvērtējums!" at bounding box center [428, 360] width 233 height 32
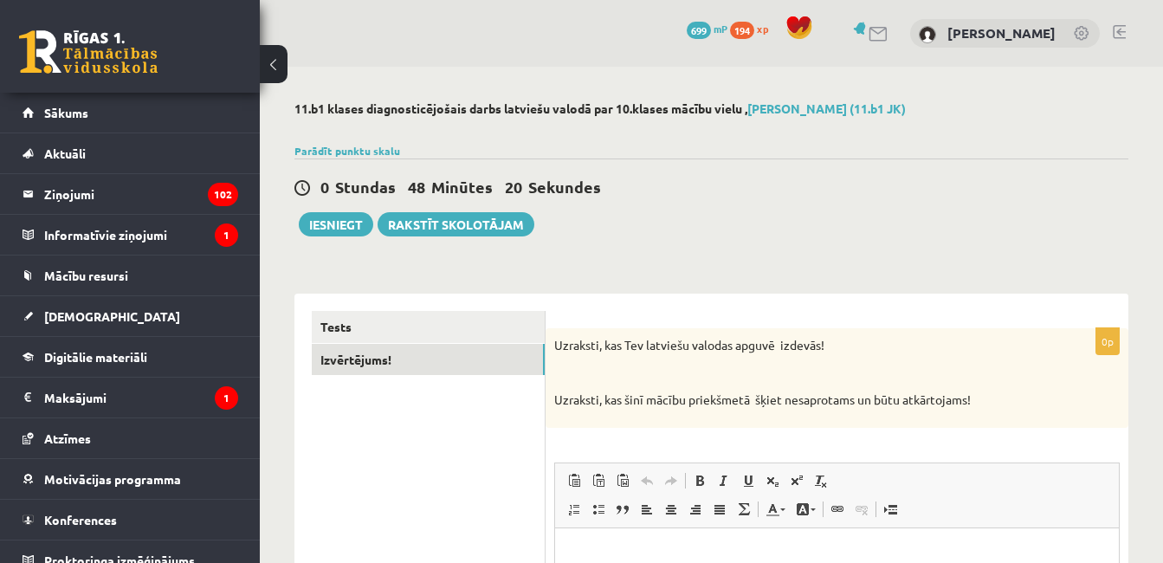
click at [764, 543] on html at bounding box center [837, 553] width 564 height 53
click at [369, 224] on button "Iesniegt" at bounding box center [336, 224] width 74 height 24
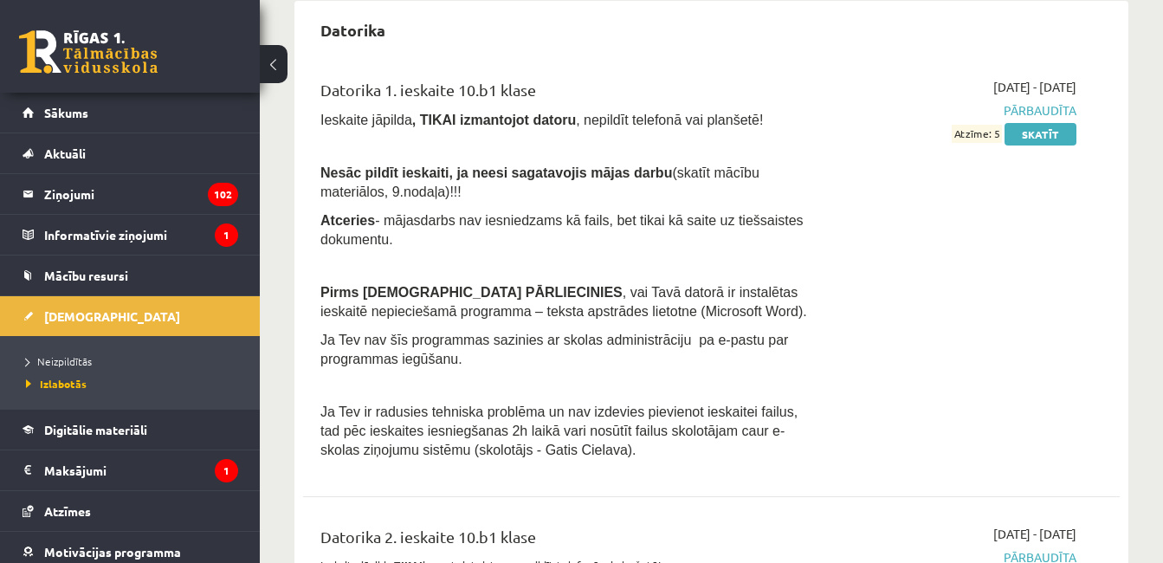
scroll to position [508, 0]
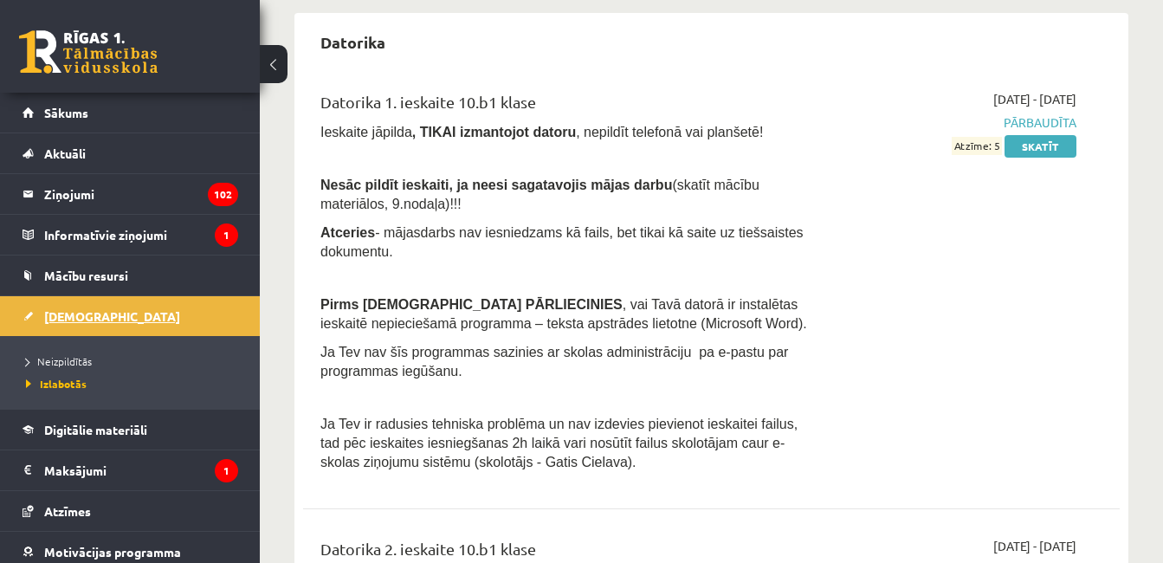
click at [221, 315] on link "[DEMOGRAPHIC_DATA]" at bounding box center [131, 316] width 216 height 40
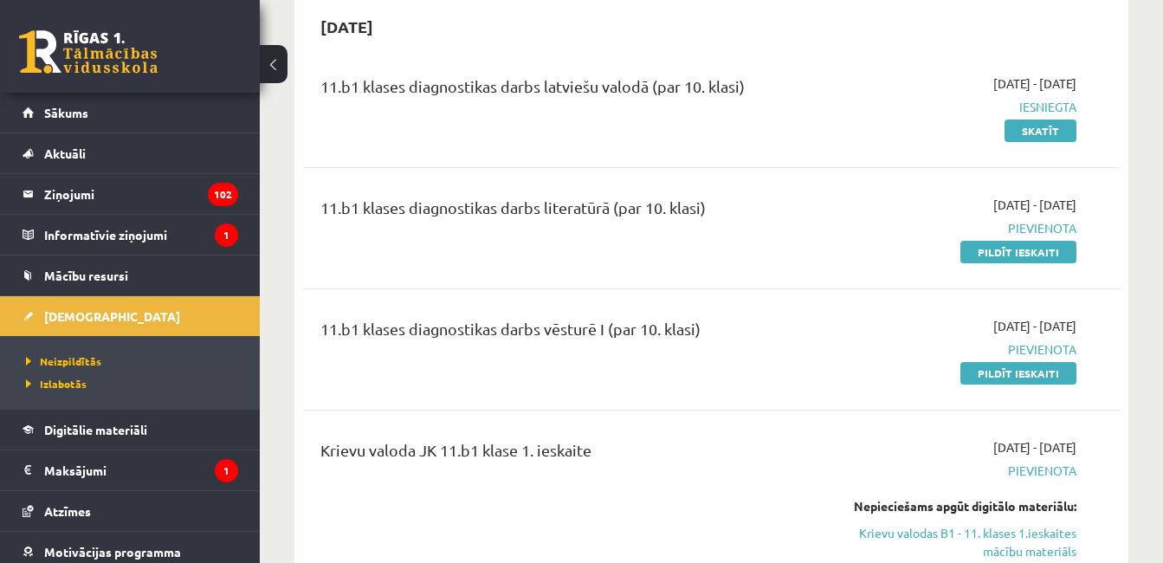
scroll to position [139, 0]
